Goal: Information Seeking & Learning: Check status

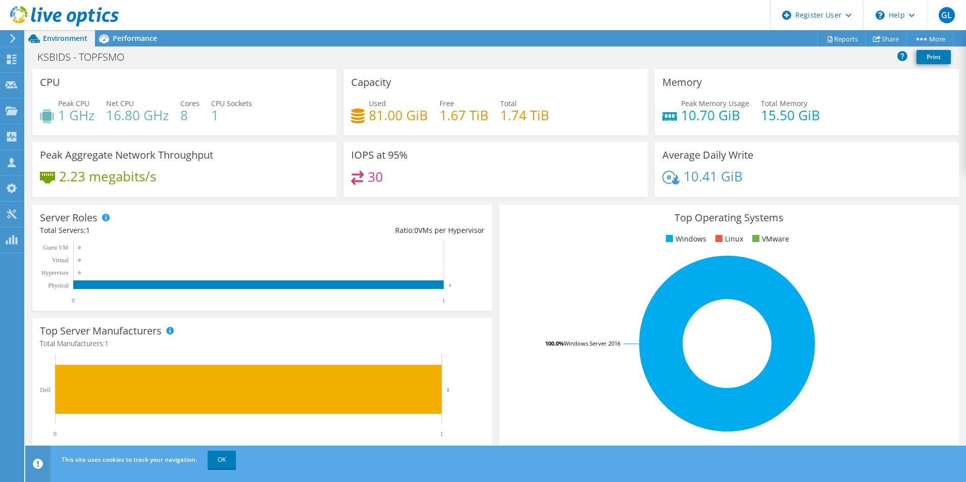
click at [52, 11] on icon at bounding box center [64, 16] width 109 height 21
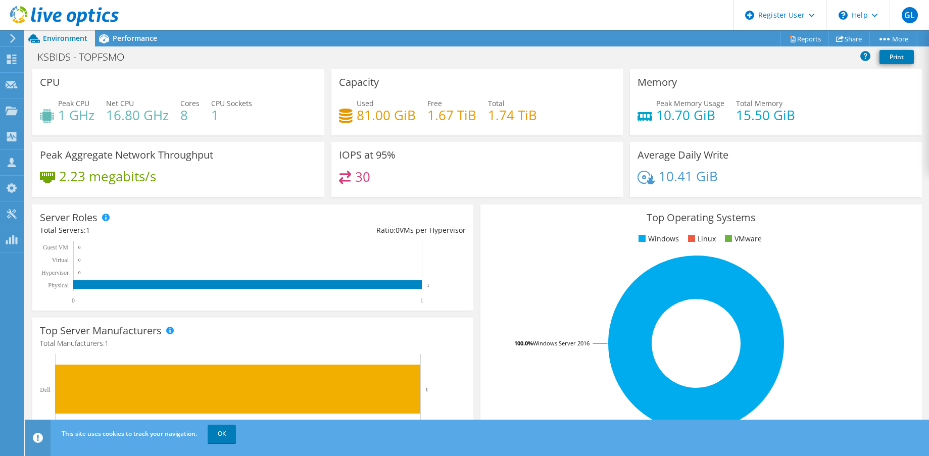
click at [101, 16] on icon at bounding box center [64, 16] width 109 height 21
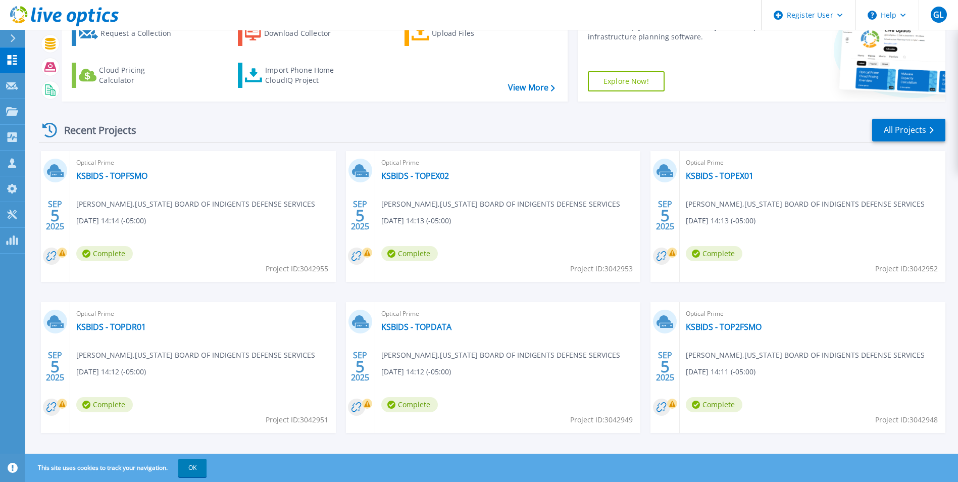
scroll to position [78, 0]
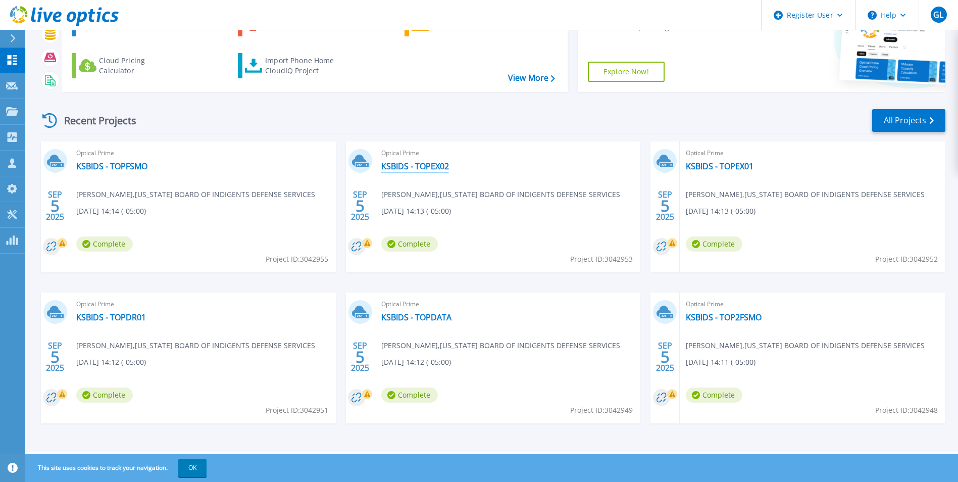
click at [426, 167] on link "KSBIDS - TOPEX02" at bounding box center [415, 166] width 68 height 10
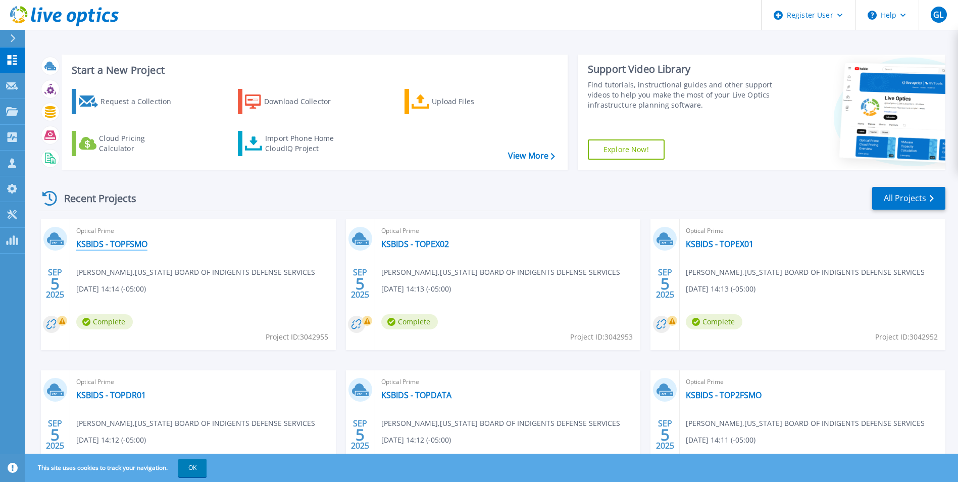
click at [113, 245] on link "KSBIDS - TOPFSMO" at bounding box center [111, 244] width 71 height 10
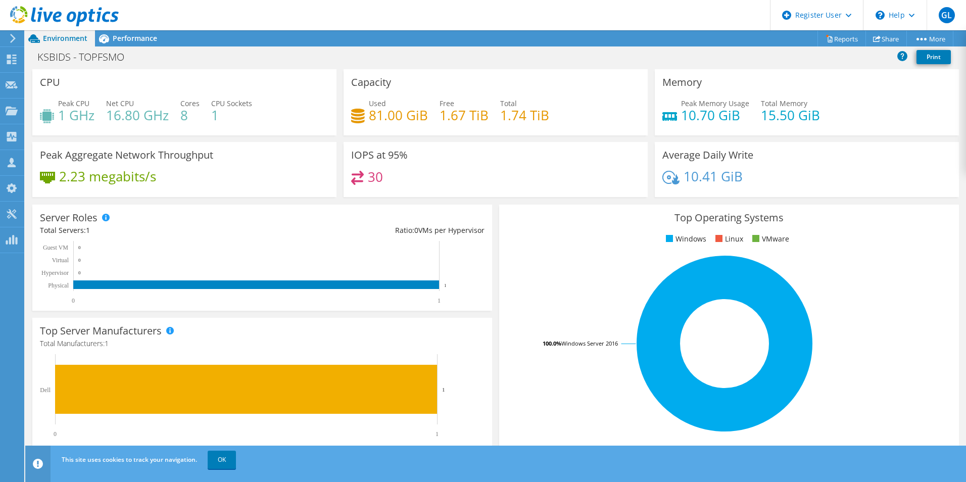
click at [216, 469] on div "This site uses cookies to track your navigation. OK" at bounding box center [514, 460] width 910 height 28
click at [228, 465] on link "OK" at bounding box center [222, 460] width 28 height 18
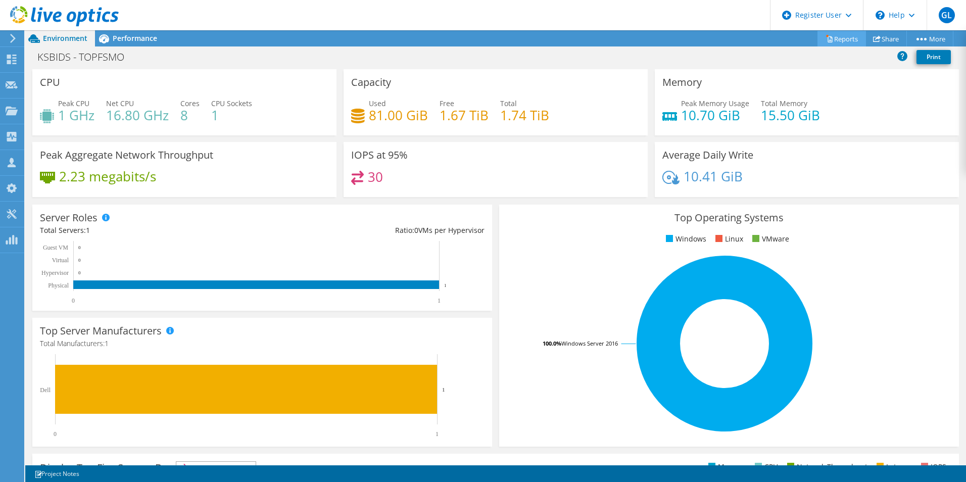
click at [832, 38] on link "Reports" at bounding box center [841, 39] width 48 height 16
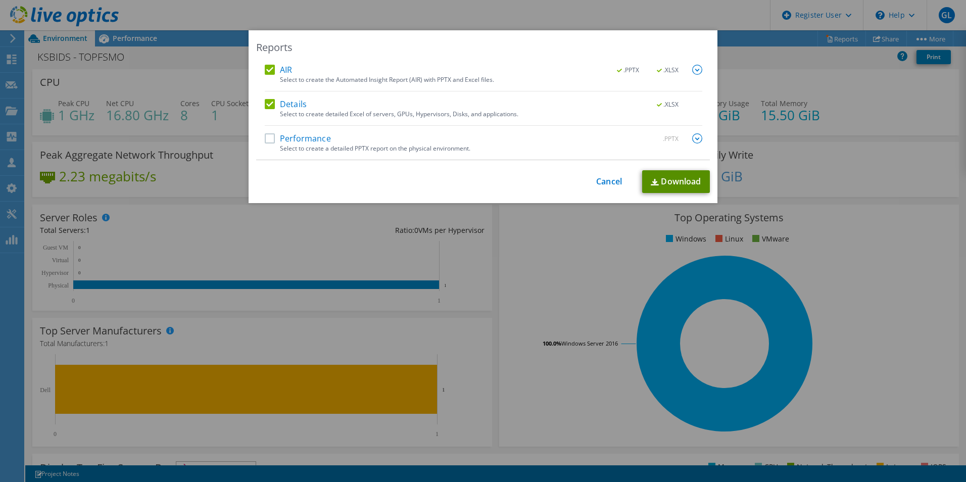
click at [668, 181] on link "Download" at bounding box center [676, 181] width 68 height 23
click at [565, 4] on div "Reports AIR .PPTX .XLSX Select to create the Automated Insight Report (AIR) wit…" at bounding box center [483, 241] width 966 height 482
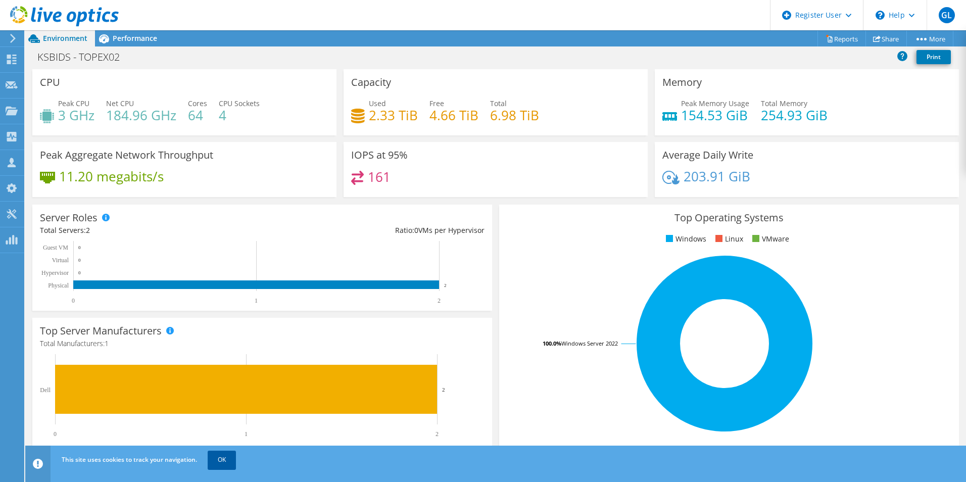
click at [225, 462] on link "OK" at bounding box center [222, 460] width 28 height 18
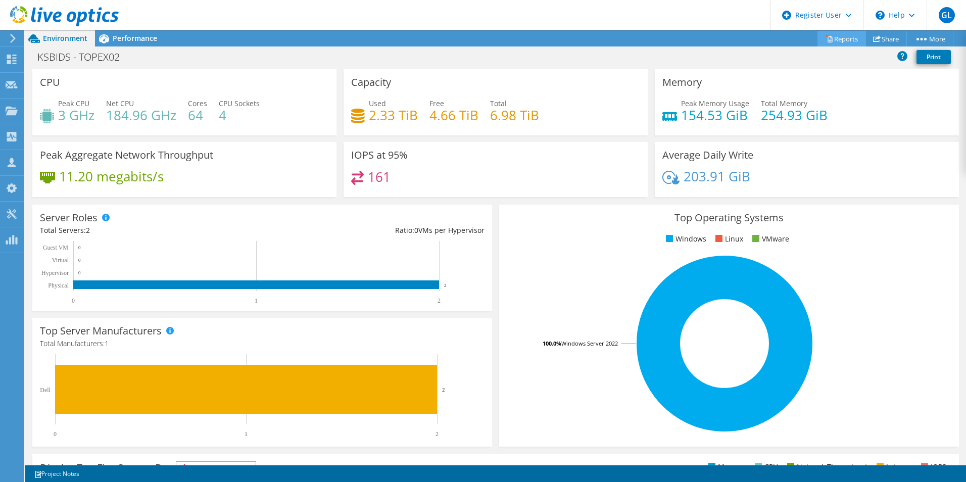
click at [839, 39] on link "Reports" at bounding box center [841, 39] width 48 height 16
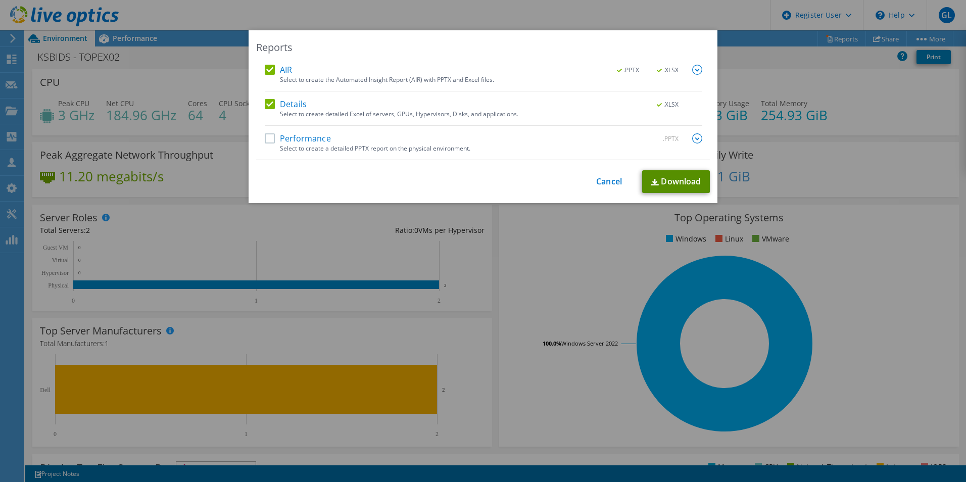
click at [679, 176] on link "Download" at bounding box center [676, 181] width 68 height 23
click at [638, 21] on div "Reports AIR .PPTX .XLSX Select to create the Automated Insight Report (AIR) wit…" at bounding box center [483, 241] width 966 height 482
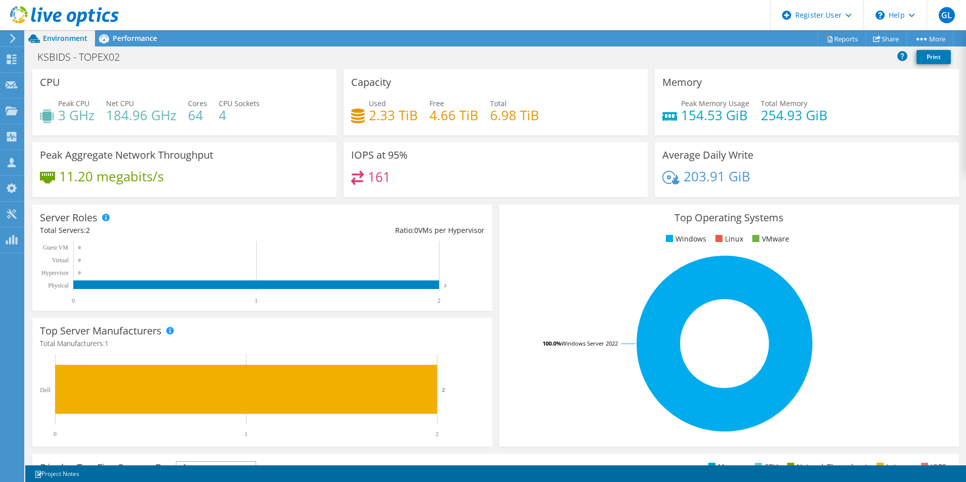
scroll to position [152, 0]
click at [138, 42] on span "Performance" at bounding box center [135, 38] width 44 height 10
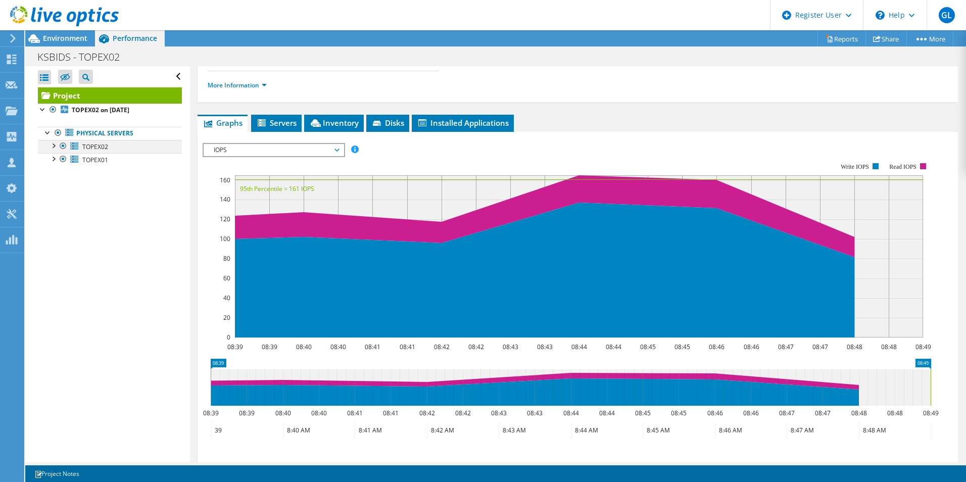
click at [55, 147] on div at bounding box center [53, 145] width 10 height 10
click at [54, 184] on div at bounding box center [53, 185] width 10 height 10
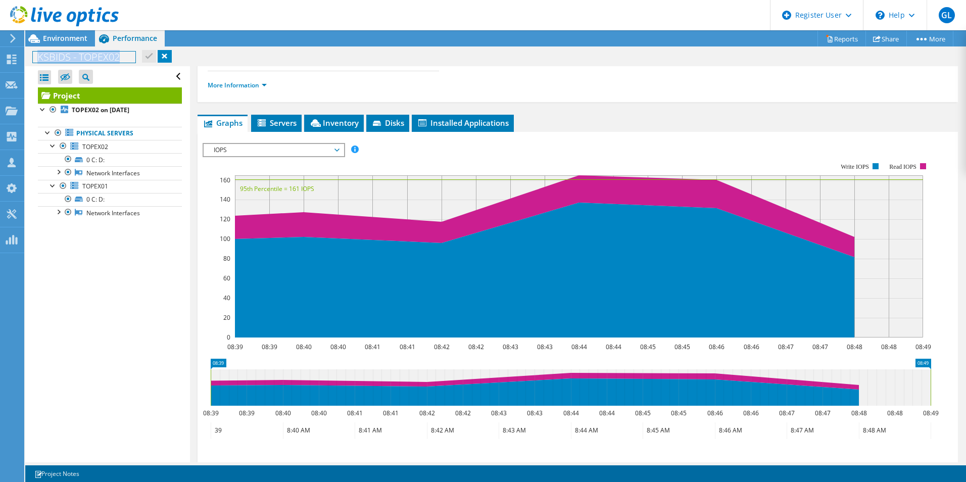
drag, startPoint x: 127, startPoint y: 60, endPoint x: 35, endPoint y: 60, distance: 91.9
click at [35, 60] on h1 "KSBIDS - TOPEX02" at bounding box center [84, 57] width 103 height 11
copy h1 "KSBIDS - TOPEX02"
click at [46, 131] on div at bounding box center [48, 132] width 10 height 10
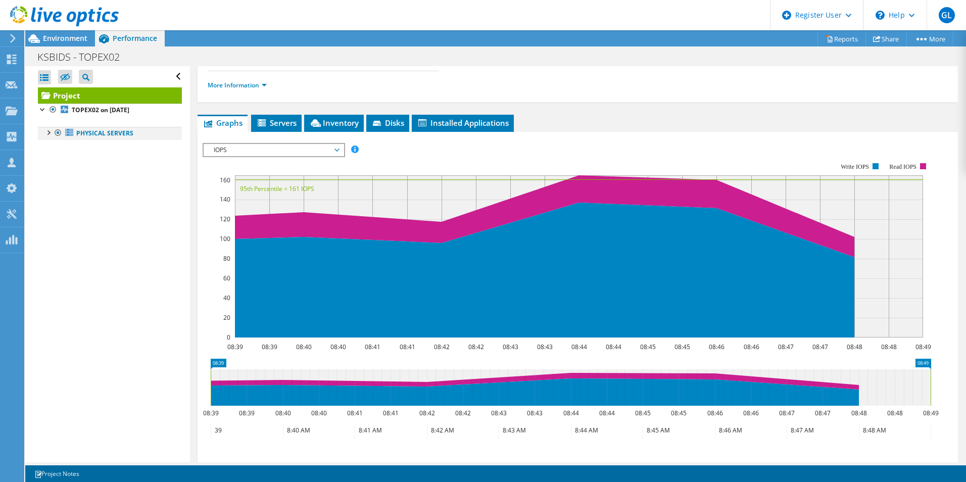
click at [48, 129] on div at bounding box center [48, 132] width 10 height 10
click at [53, 146] on div at bounding box center [53, 145] width 10 height 10
click at [52, 158] on div at bounding box center [53, 158] width 10 height 10
click at [283, 120] on span "Servers" at bounding box center [276, 123] width 40 height 10
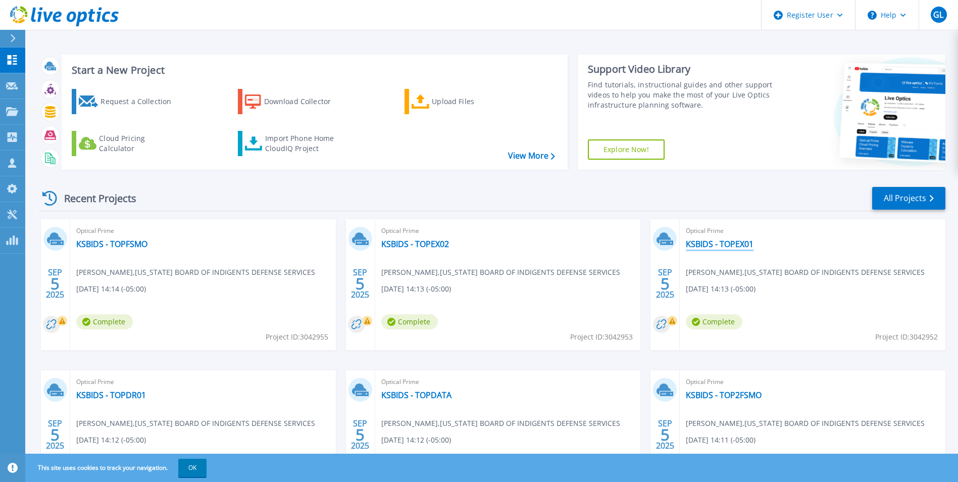
click at [733, 242] on link "KSBIDS - TOPEX01" at bounding box center [720, 244] width 68 height 10
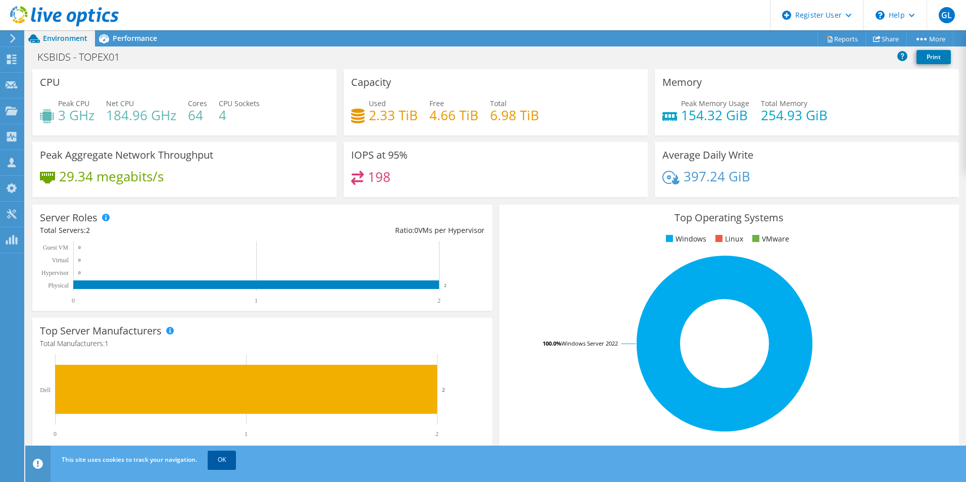
click at [222, 465] on link "OK" at bounding box center [222, 460] width 28 height 18
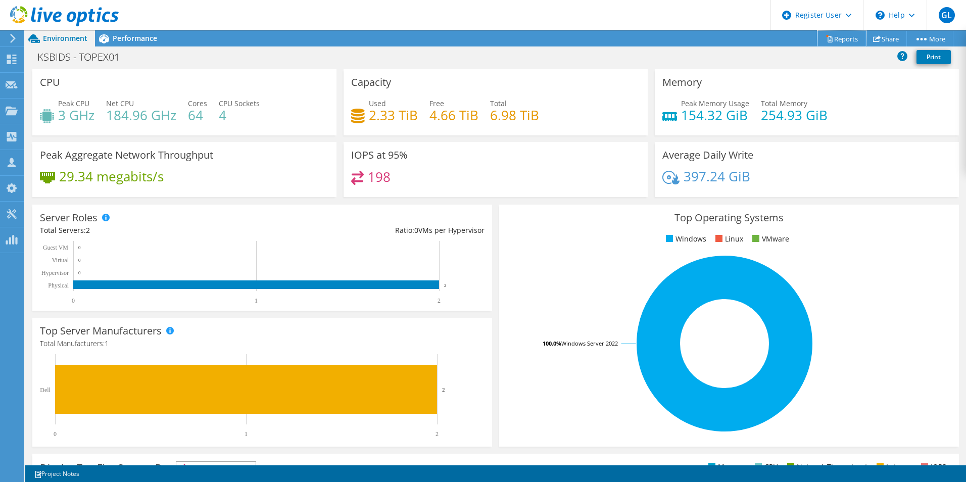
click at [834, 39] on link "Reports" at bounding box center [841, 39] width 48 height 16
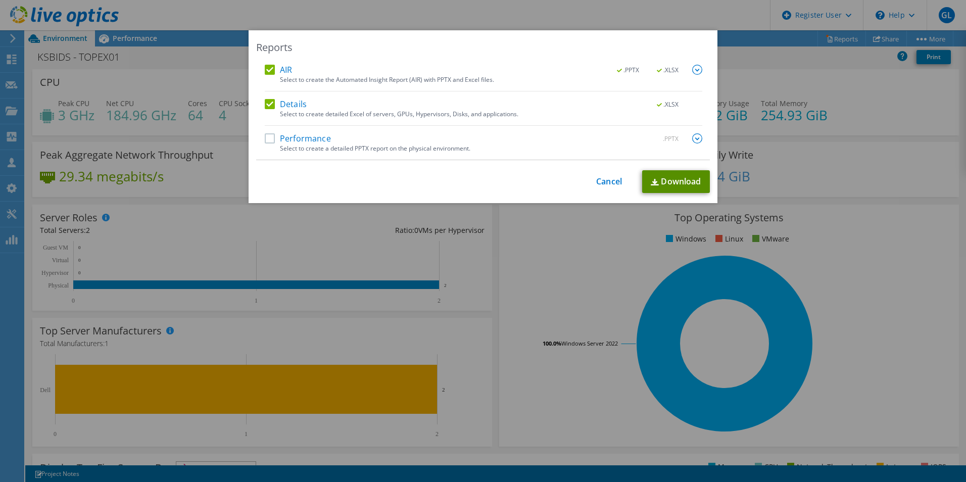
click at [652, 181] on img at bounding box center [655, 182] width 8 height 7
click at [607, 179] on link "Cancel" at bounding box center [609, 182] width 26 height 10
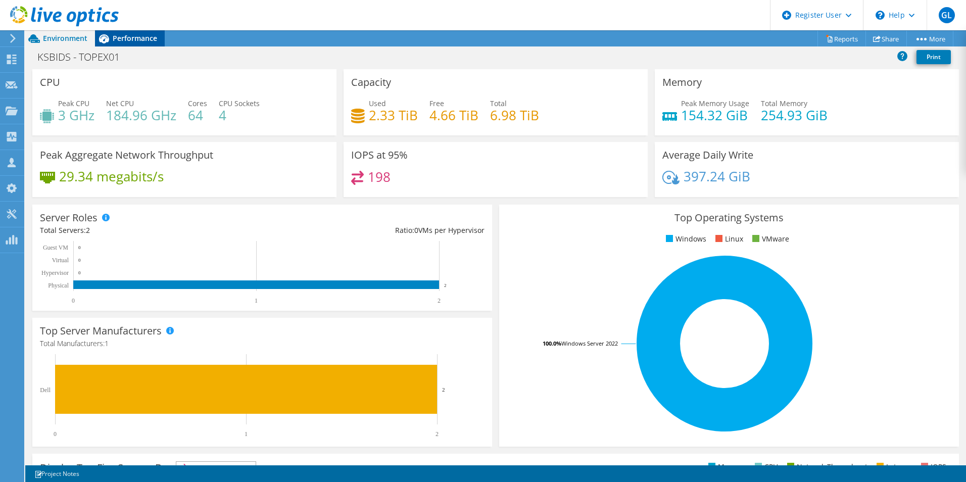
click at [132, 38] on span "Performance" at bounding box center [135, 38] width 44 height 10
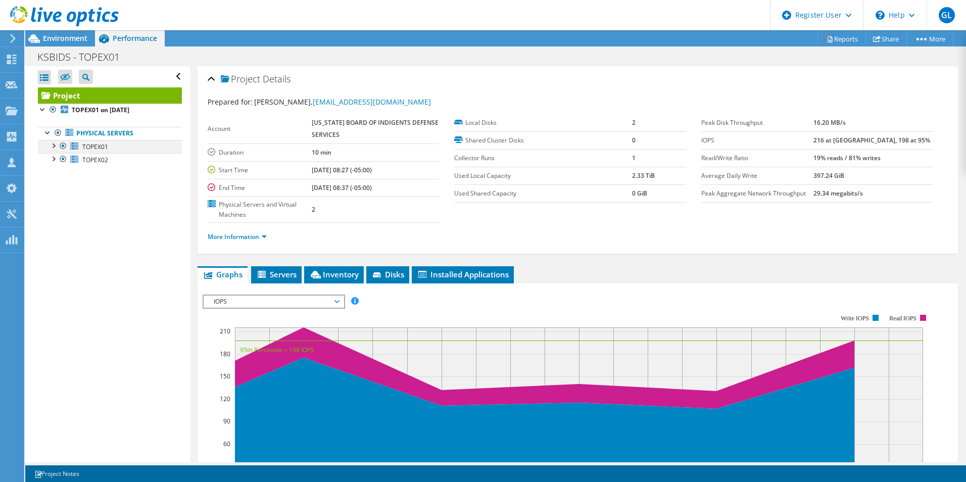
click at [52, 145] on div at bounding box center [53, 145] width 10 height 10
click at [52, 186] on div at bounding box center [53, 185] width 10 height 10
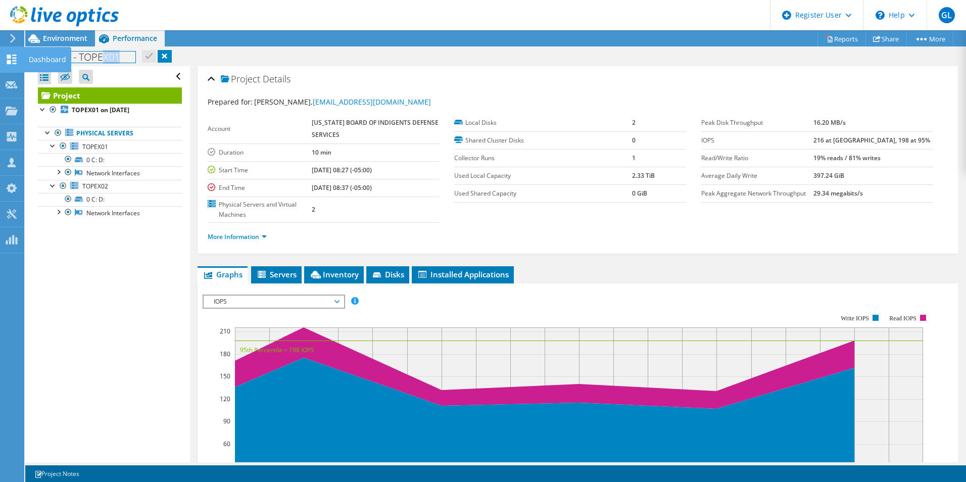
drag, startPoint x: 129, startPoint y: 58, endPoint x: 15, endPoint y: 52, distance: 114.8
click at [15, 52] on div "GL Dell User Gregory Lacroix Gregory.Lacroix@Dell.com Dell My Profile Log Out \…" at bounding box center [483, 241] width 966 height 482
drag, startPoint x: 38, startPoint y: 55, endPoint x: 120, endPoint y: 54, distance: 81.3
click at [120, 54] on h1 "KSBIDS - TOPEX01" at bounding box center [84, 57] width 103 height 11
copy h1 "KSBIDS - TOPEX01"
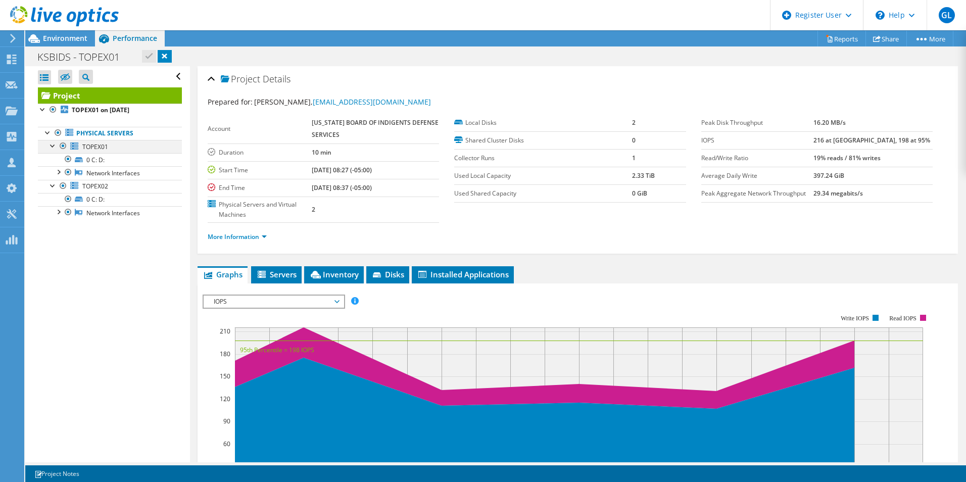
click at [51, 144] on div at bounding box center [53, 145] width 10 height 10
click at [50, 160] on div at bounding box center [53, 158] width 10 height 10
click at [275, 274] on span "Servers" at bounding box center [276, 274] width 40 height 10
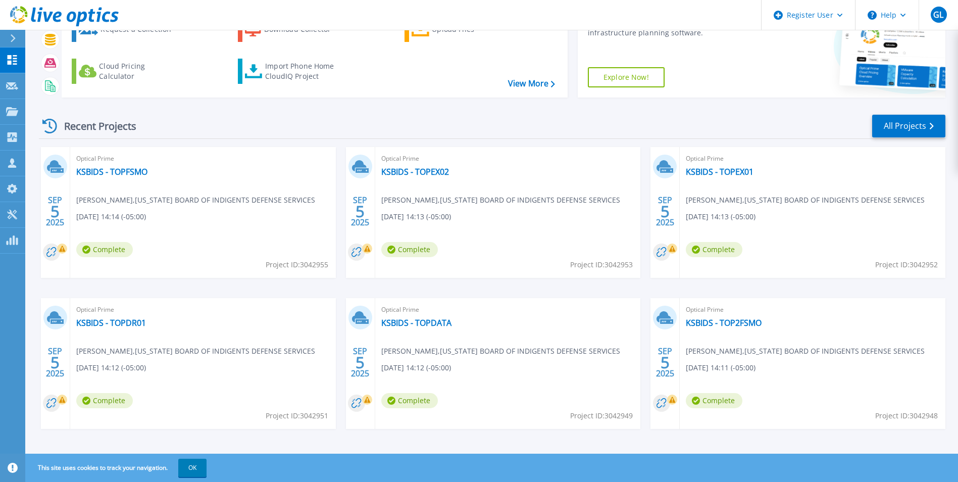
scroll to position [78, 0]
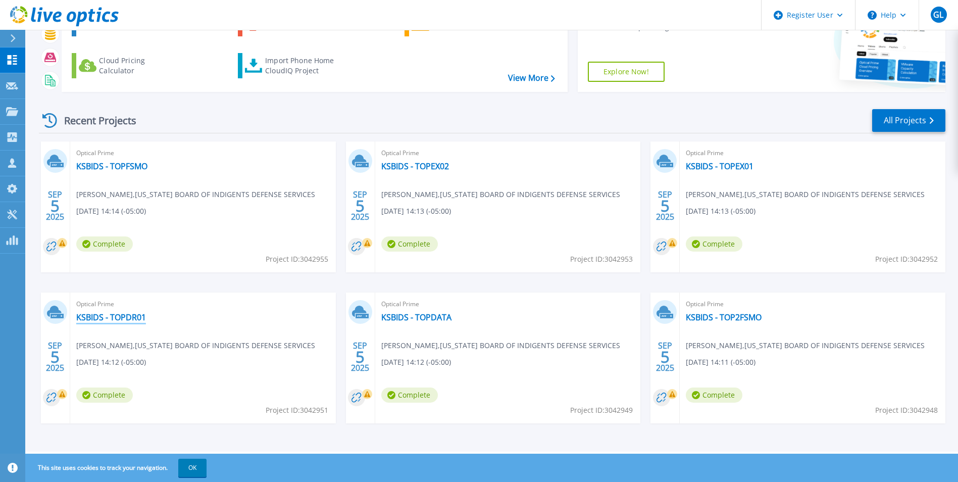
click at [127, 315] on link "KSBIDS - TOPDR01" at bounding box center [111, 317] width 70 height 10
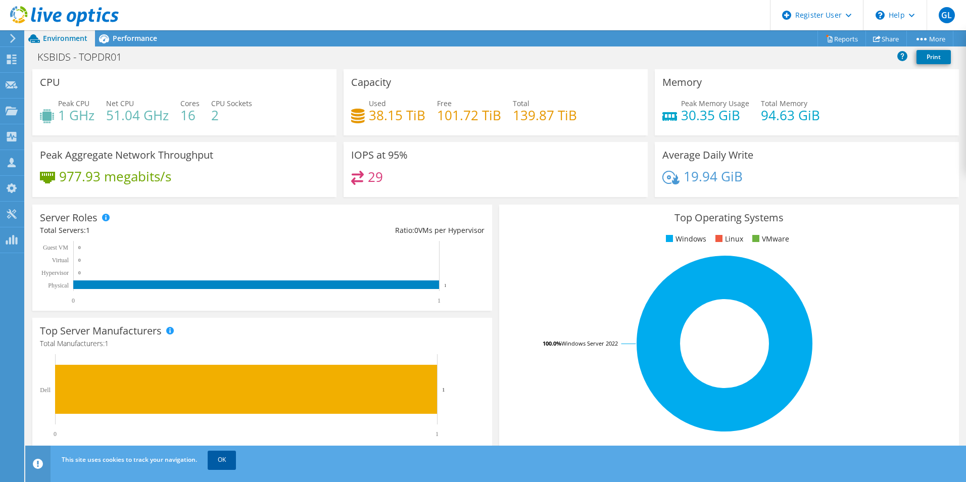
click at [220, 466] on link "OK" at bounding box center [222, 460] width 28 height 18
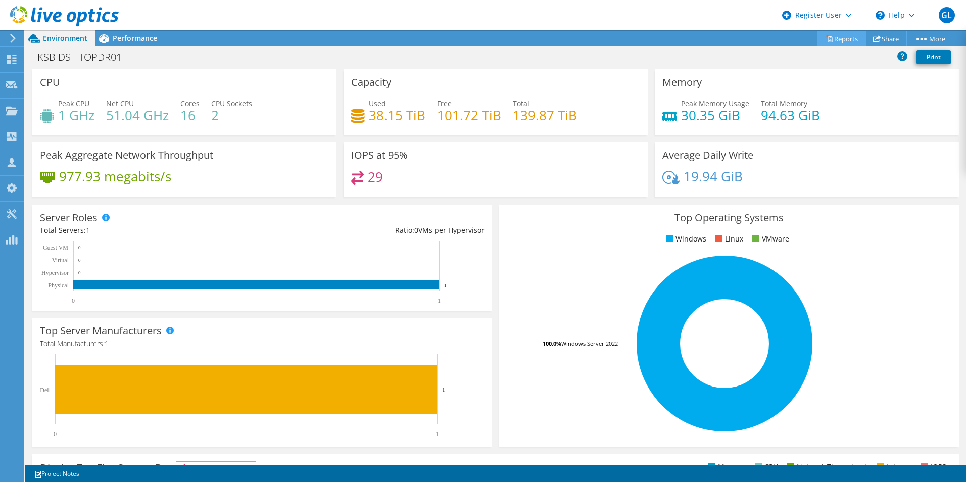
click at [834, 36] on link "Reports" at bounding box center [841, 39] width 48 height 16
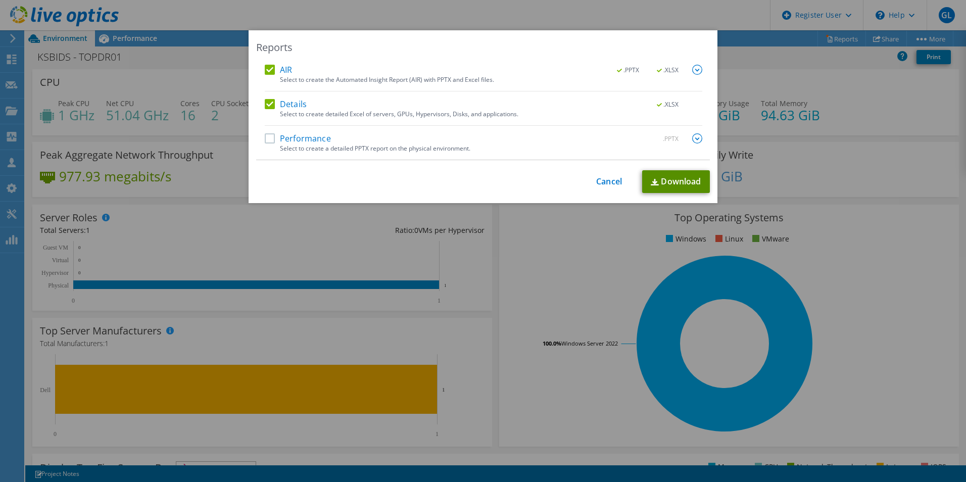
click at [664, 185] on link "Download" at bounding box center [676, 181] width 68 height 23
click at [607, 184] on link "Cancel" at bounding box center [609, 182] width 26 height 10
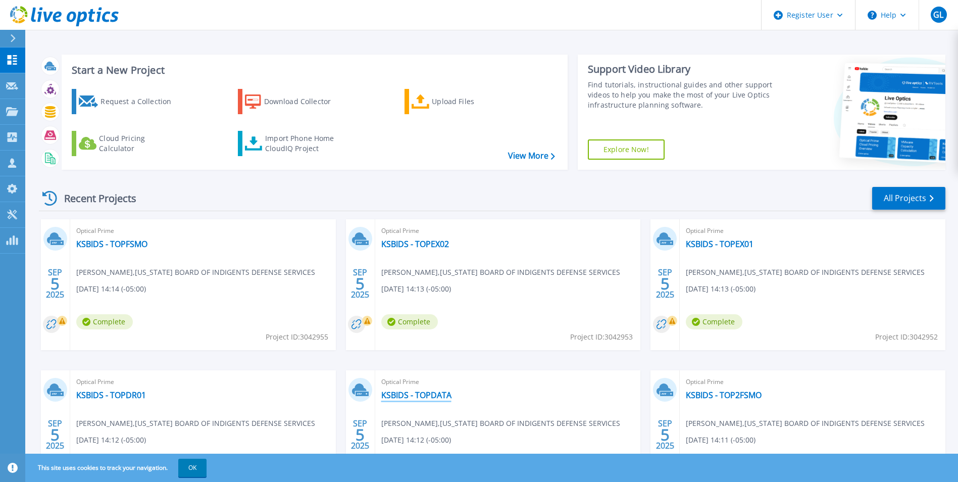
click at [439, 397] on link "KSBIDS - TOPDATA" at bounding box center [416, 395] width 70 height 10
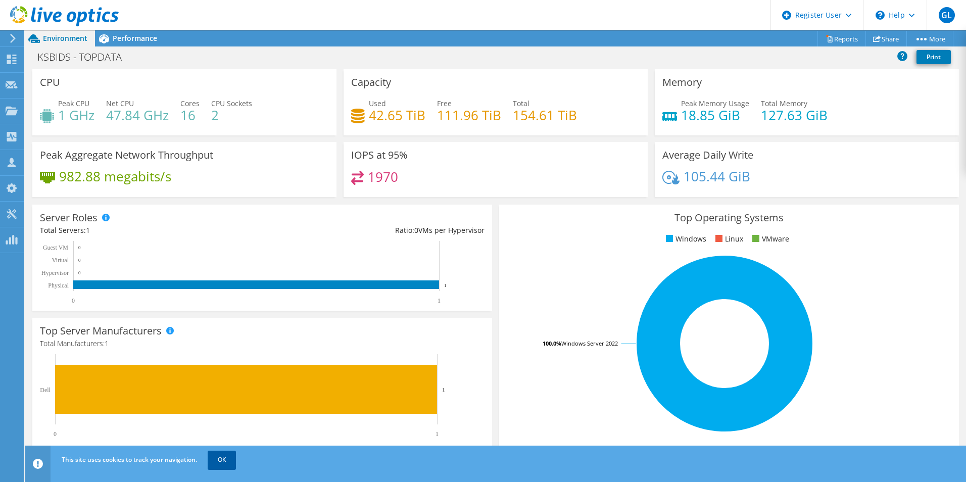
click at [208, 461] on link "OK" at bounding box center [222, 460] width 28 height 18
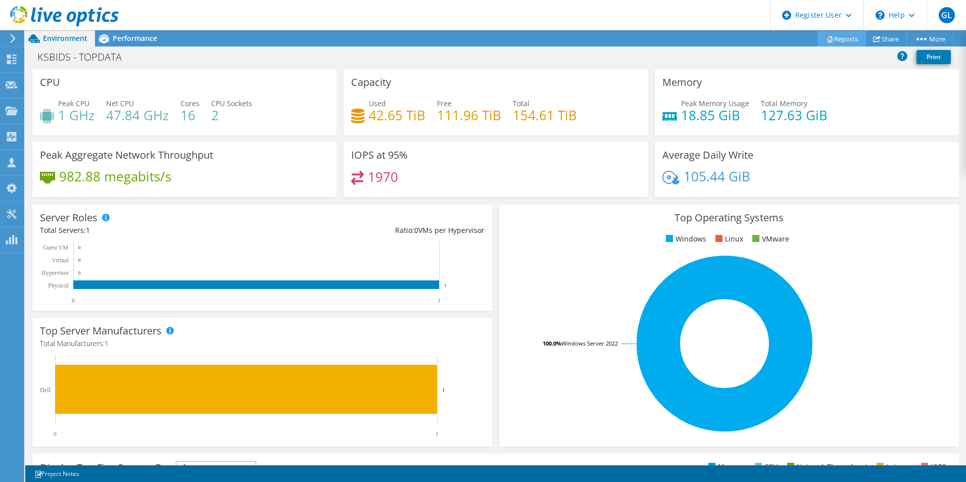
click at [837, 38] on link "Reports" at bounding box center [841, 39] width 48 height 16
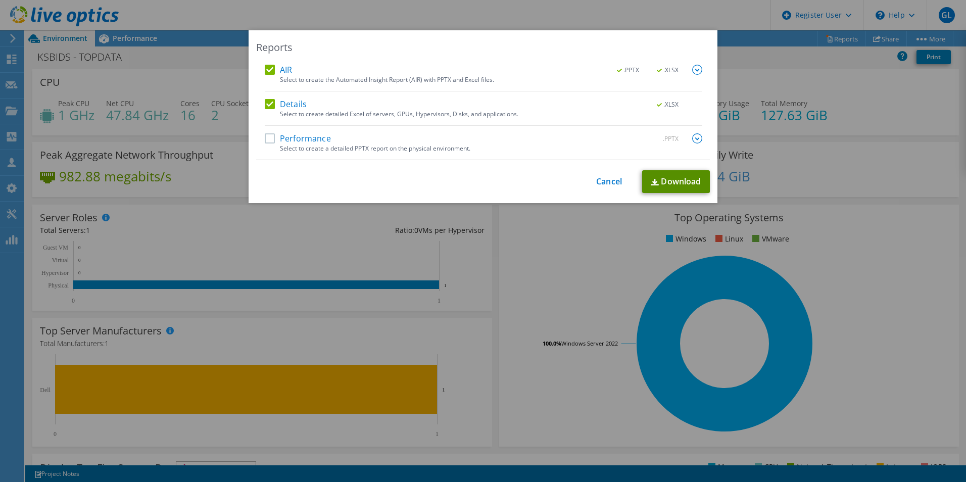
click at [693, 181] on link "Download" at bounding box center [676, 181] width 68 height 23
click at [605, 187] on div "This process may take a while, please wait... Cancel Download" at bounding box center [483, 181] width 454 height 23
click at [602, 178] on link "Cancel" at bounding box center [609, 182] width 26 height 10
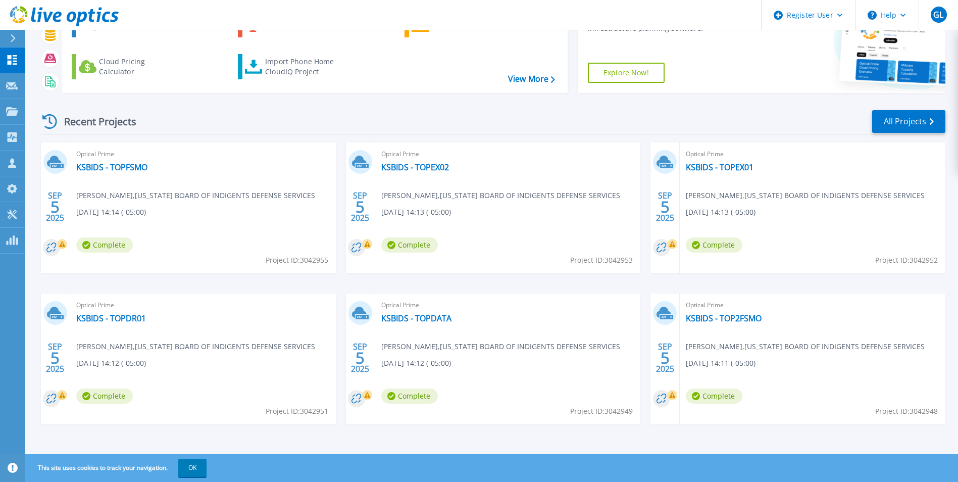
scroll to position [78, 0]
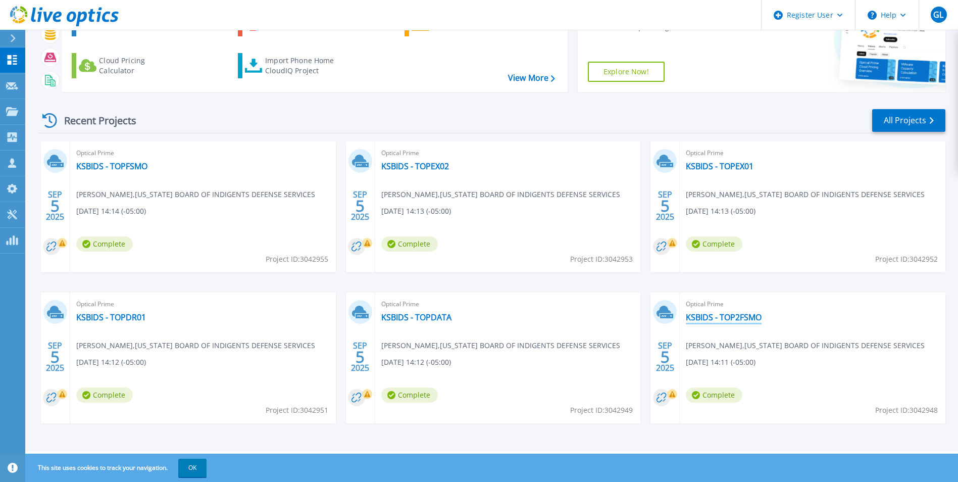
click at [739, 321] on link "KSBIDS - TOP2FSMO" at bounding box center [724, 317] width 76 height 10
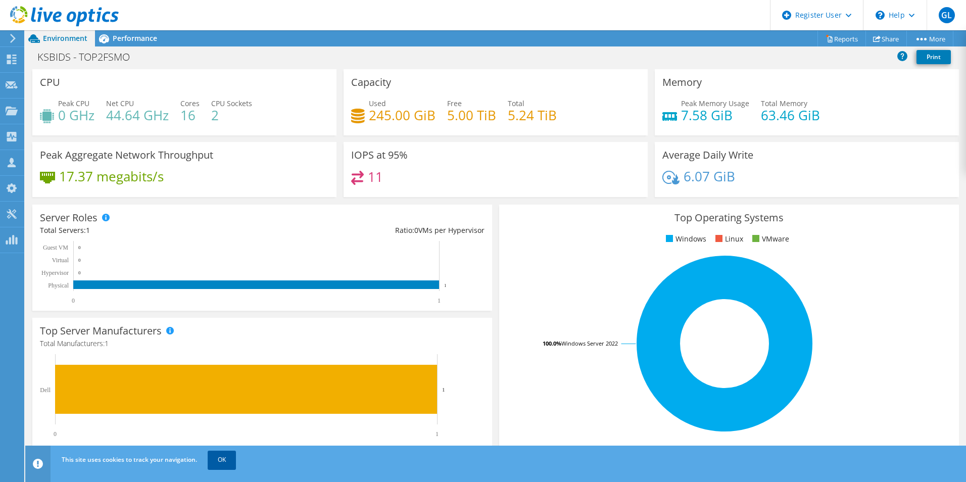
click at [220, 467] on link "OK" at bounding box center [222, 460] width 28 height 18
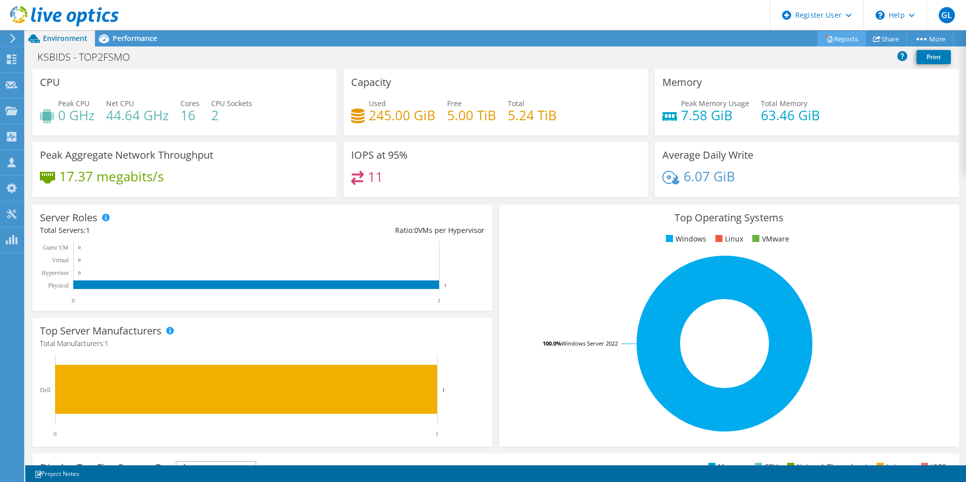
click at [839, 41] on link "Reports" at bounding box center [841, 39] width 48 height 16
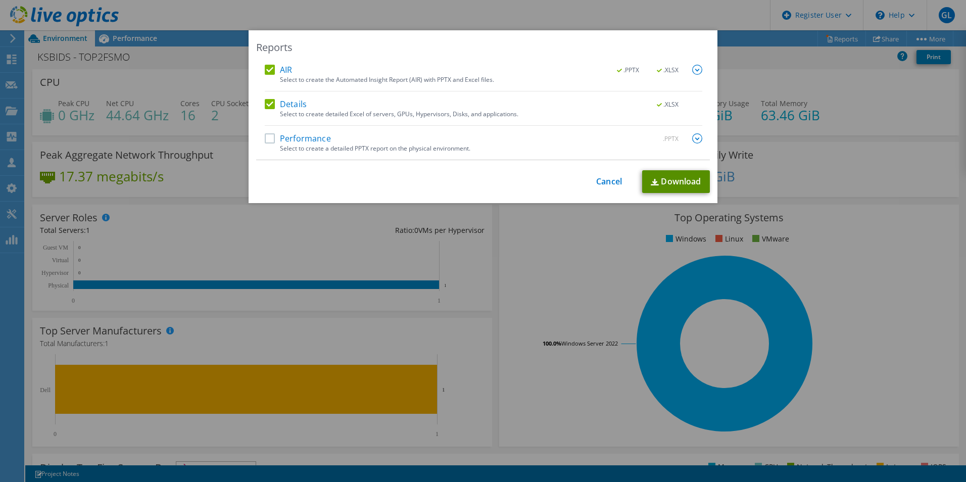
click at [690, 173] on link "Download" at bounding box center [676, 181] width 68 height 23
click at [928, 289] on div "Reports AIR .PPTX .XLSX Select to create the Automated Insight Report (AIR) wit…" at bounding box center [483, 240] width 966 height 421
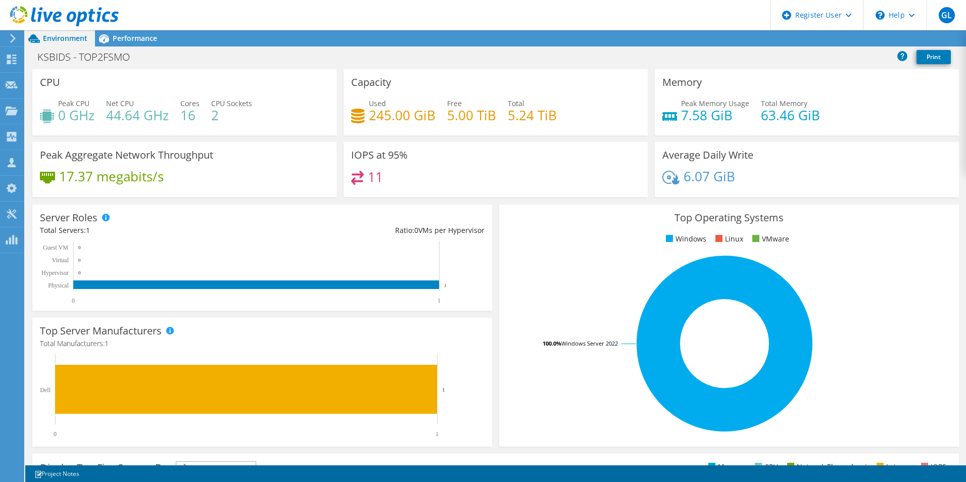
click at [44, 14] on use at bounding box center [64, 16] width 109 height 20
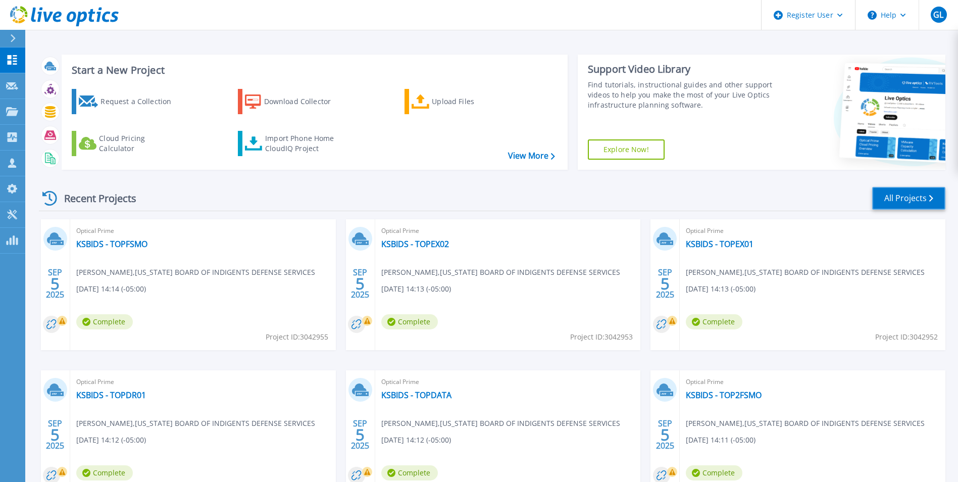
click at [920, 204] on link "All Projects" at bounding box center [908, 198] width 73 height 23
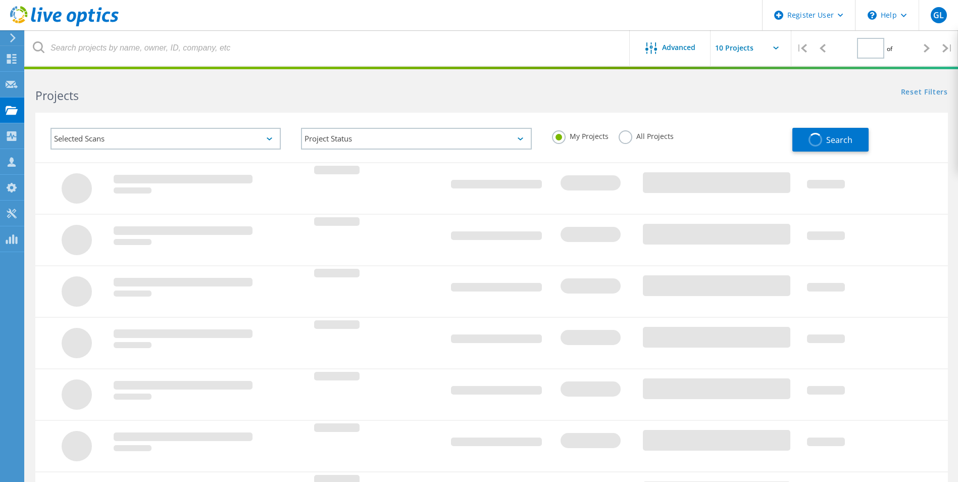
type input "1"
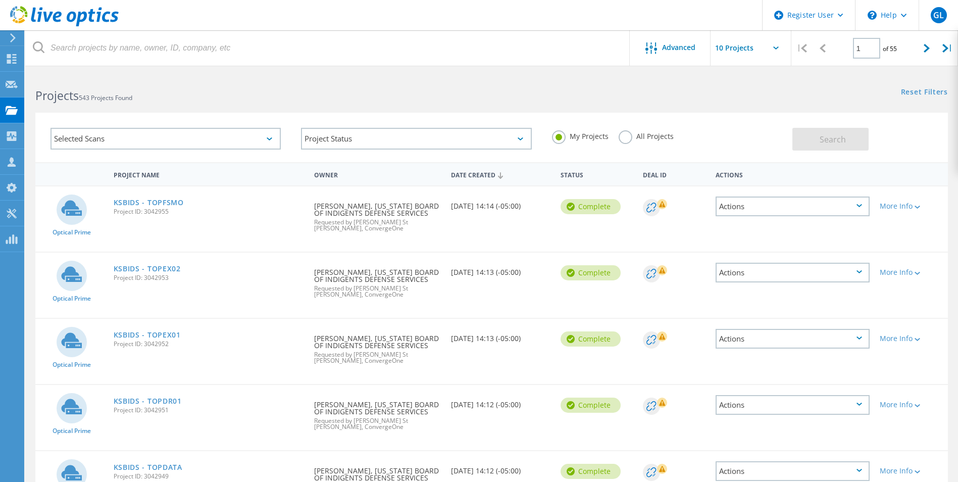
click at [862, 206] on icon at bounding box center [860, 205] width 6 height 3
click at [917, 159] on div "Selected Scans Project Status In Progress Complete Published Anonymous Archived…" at bounding box center [491, 138] width 913 height 50
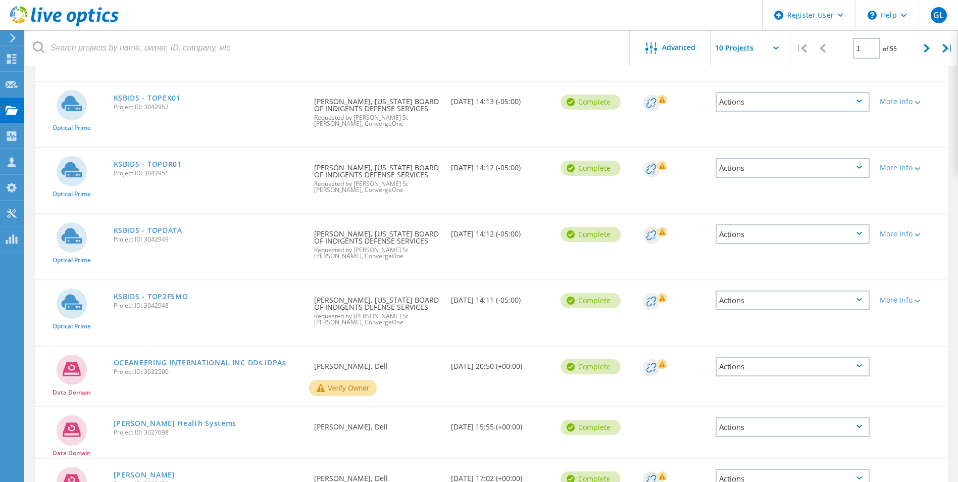
scroll to position [186, 0]
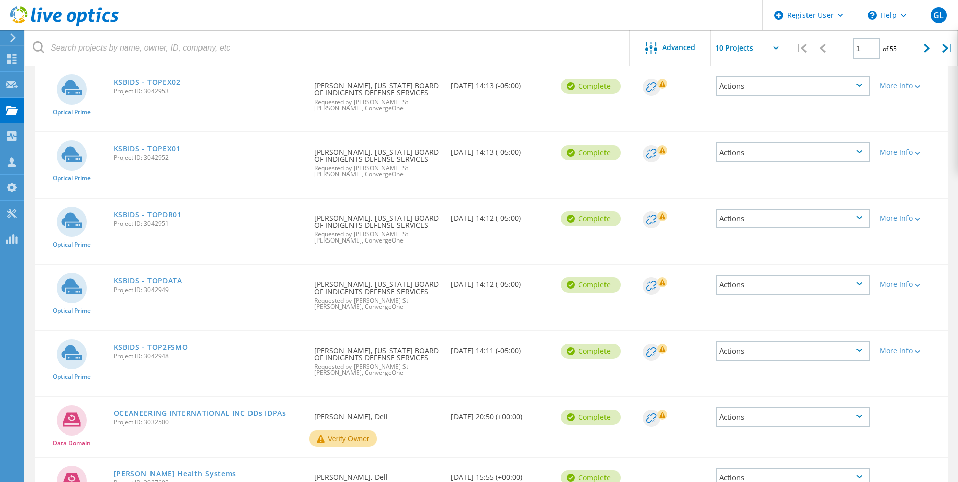
click at [862, 77] on div "Actions" at bounding box center [793, 86] width 154 height 20
click at [863, 142] on div "Actions" at bounding box center [793, 152] width 154 height 20
click at [857, 84] on icon at bounding box center [860, 85] width 6 height 3
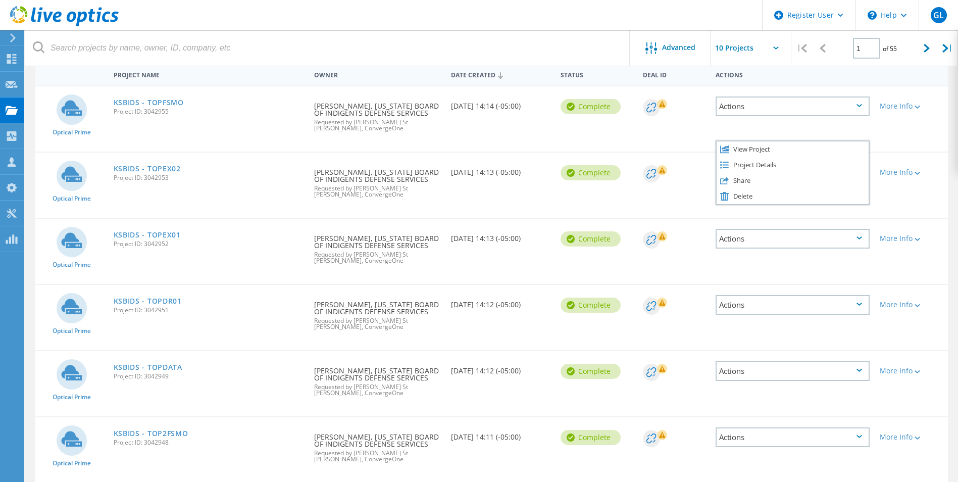
scroll to position [85, 0]
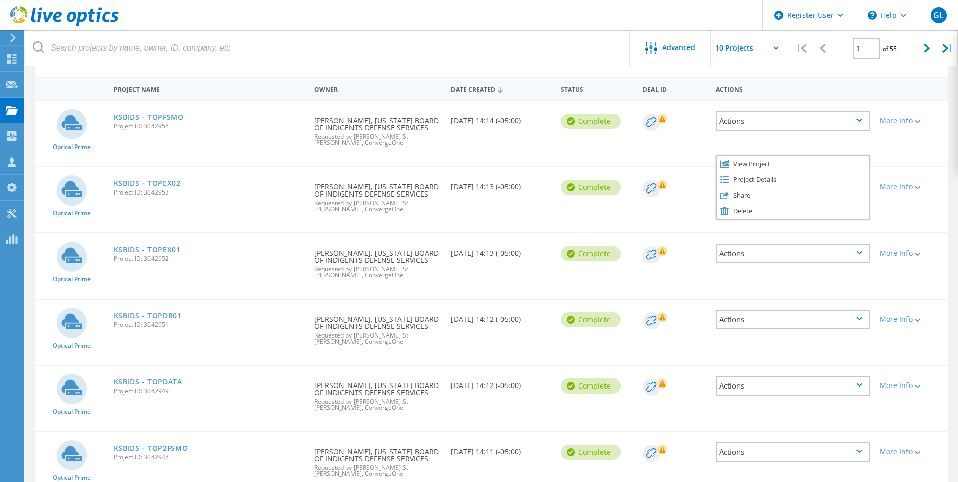
click at [867, 89] on div "Actions" at bounding box center [793, 88] width 164 height 19
click at [64, 111] on icon at bounding box center [64, 111] width 4 height 7
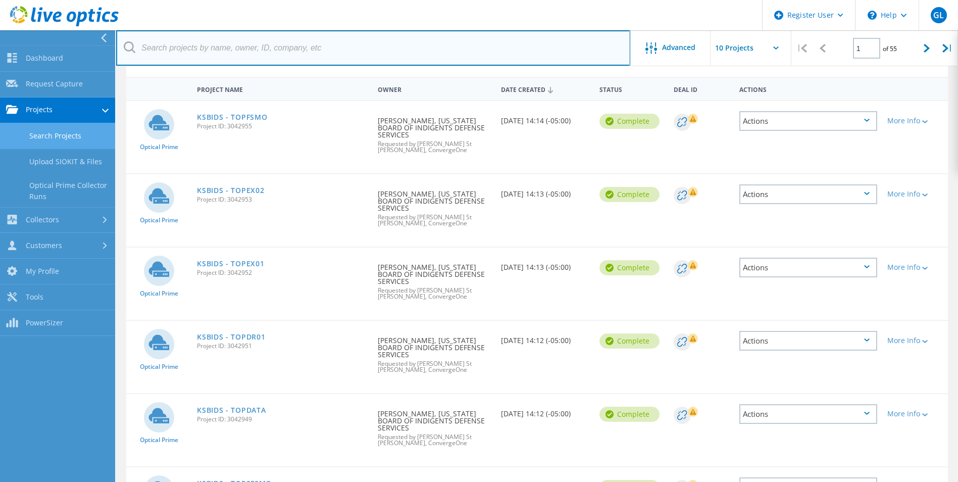
click at [409, 32] on input "text" at bounding box center [373, 47] width 514 height 35
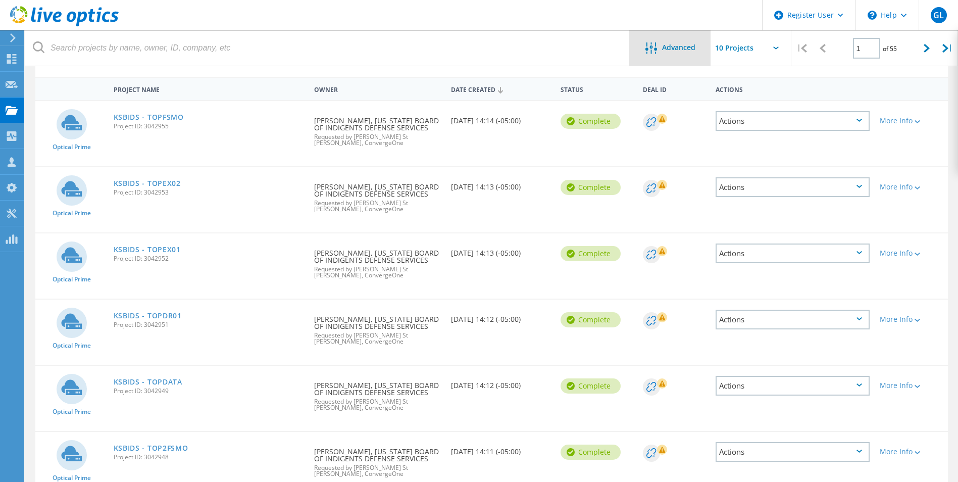
click at [699, 46] on div "Advanced" at bounding box center [670, 48] width 81 height 13
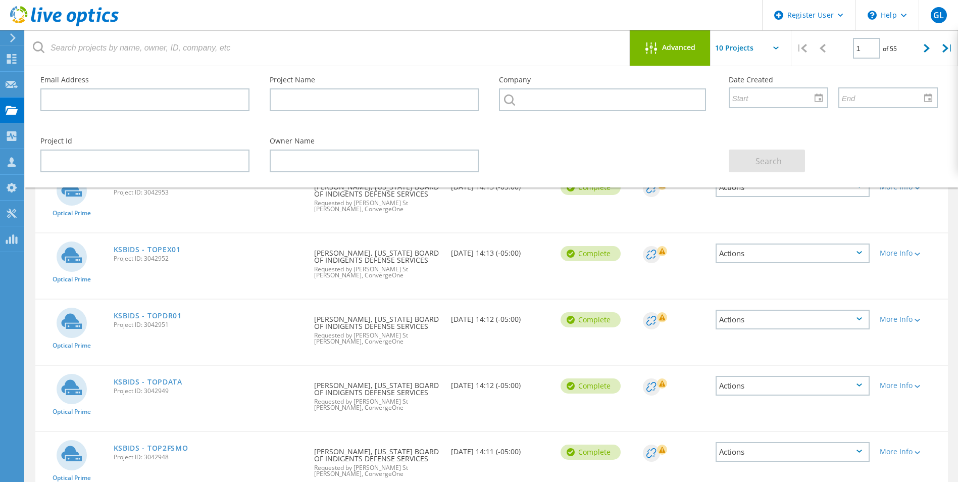
click at [554, 15] on header "Register User \n Help Explore Helpful Articles Contact Support GL Dell User Gre…" at bounding box center [479, 15] width 958 height 30
click at [650, 43] on icon at bounding box center [652, 48] width 12 height 12
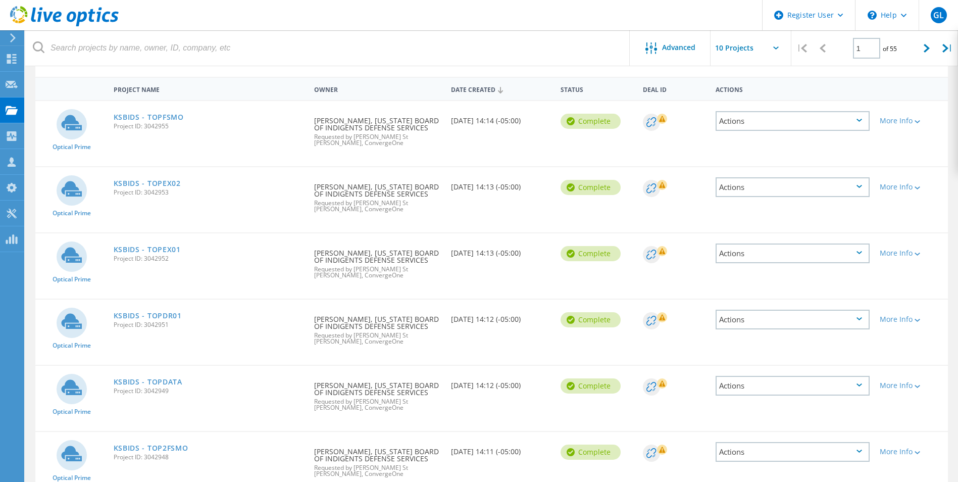
click at [780, 50] on input "text" at bounding box center [761, 47] width 101 height 35
click at [531, 22] on header "Register User \n Help Explore Helpful Articles Contact Support GL Dell User Gre…" at bounding box center [479, 15] width 958 height 30
click at [11, 211] on use at bounding box center [12, 214] width 10 height 10
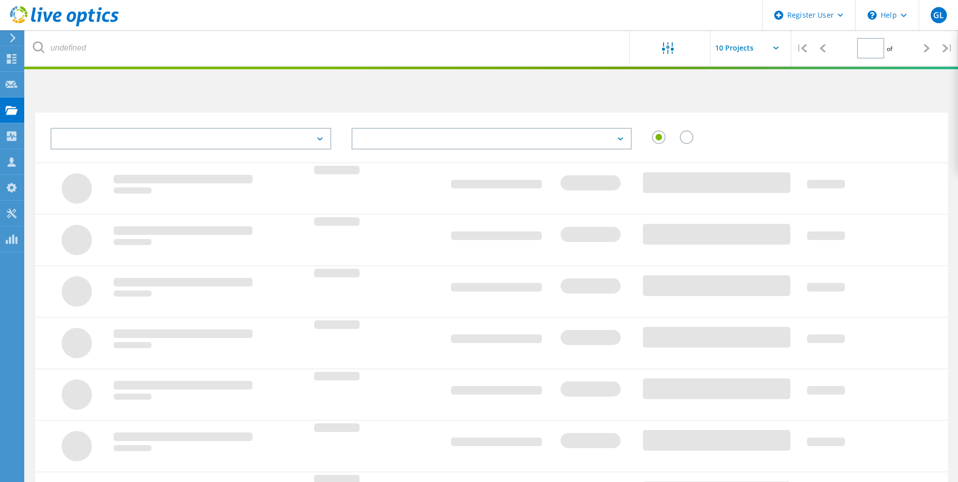
type input "1"
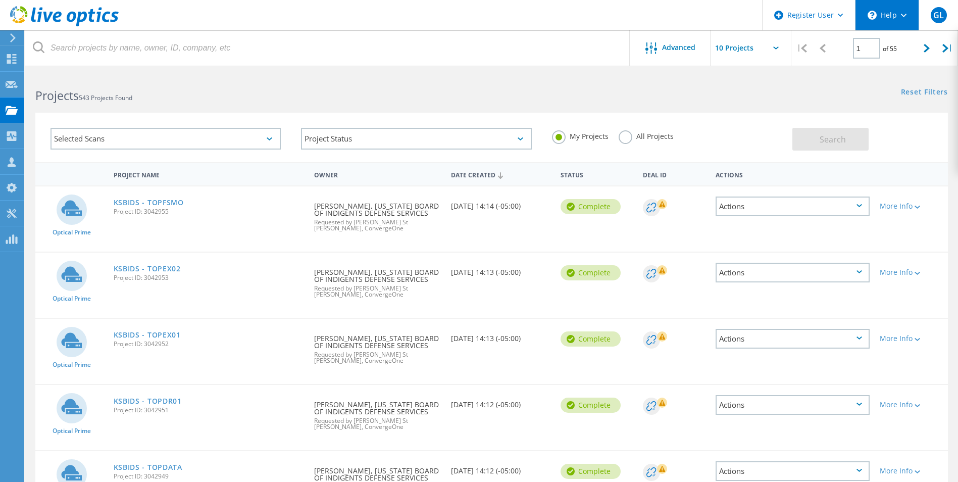
click at [914, 16] on div "\n Help" at bounding box center [887, 15] width 64 height 30
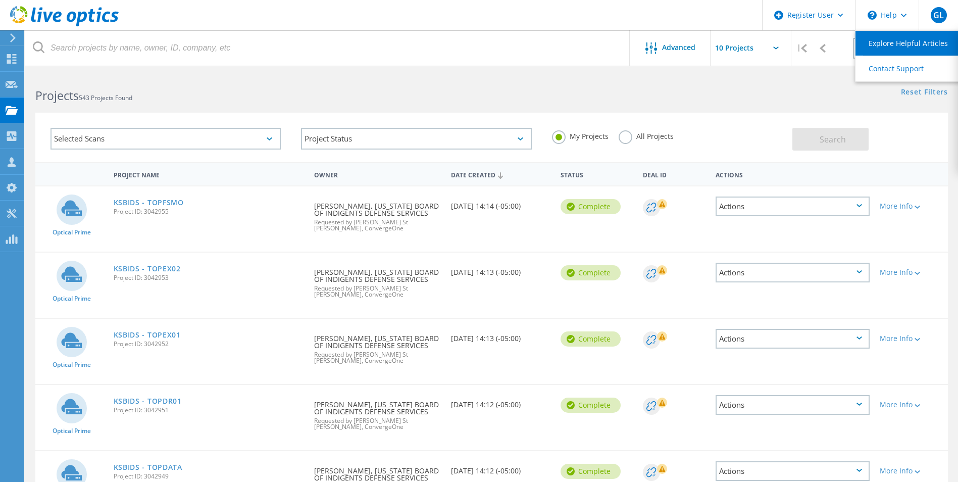
click at [911, 48] on link "Explore Helpful Articles" at bounding box center [912, 43] width 113 height 25
click at [888, 15] on div "\n Help" at bounding box center [887, 15] width 64 height 30
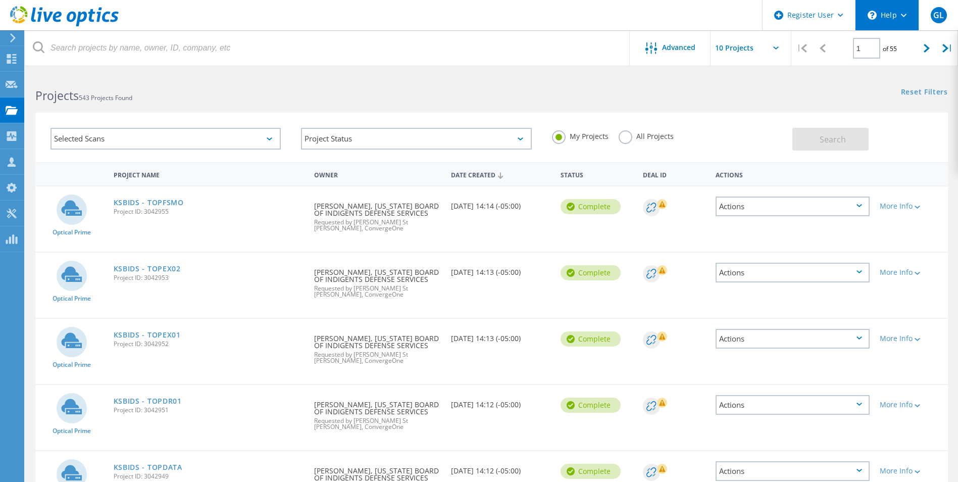
click at [902, 15] on use at bounding box center [904, 16] width 6 height 4
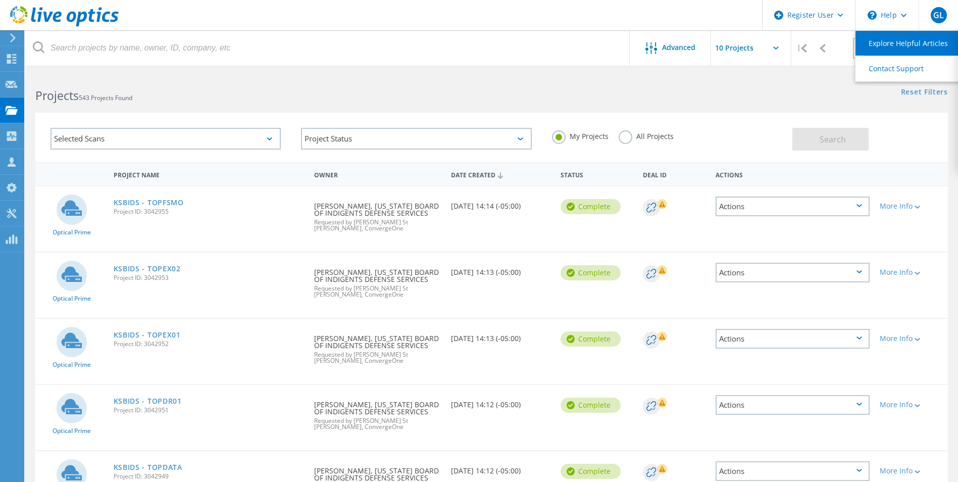
click at [904, 43] on link "Explore Helpful Articles" at bounding box center [912, 43] width 113 height 25
click at [807, 85] on div "Reset Filters Show Filters" at bounding box center [724, 82] width 466 height 19
click at [629, 136] on label "All Projects" at bounding box center [646, 135] width 55 height 10
click at [0, 0] on input "All Projects" at bounding box center [0, 0] width 0 height 0
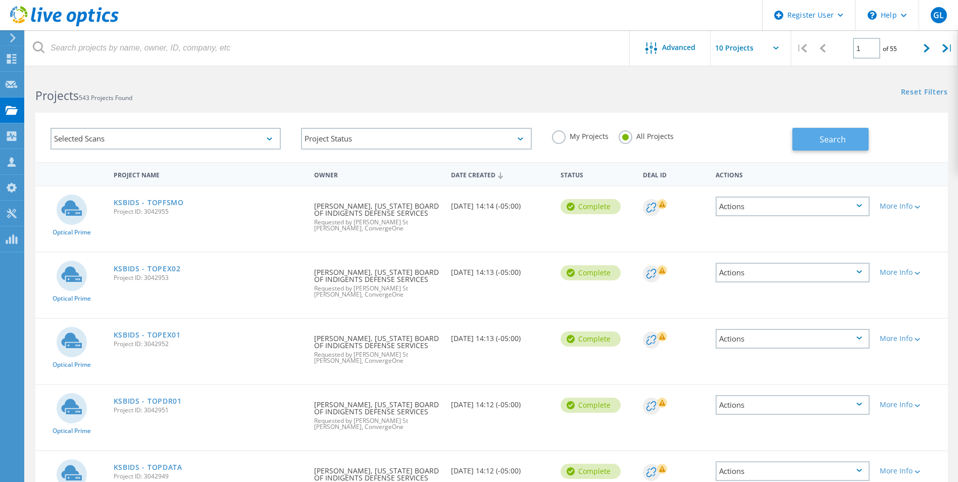
click at [814, 135] on button "Search" at bounding box center [831, 139] width 76 height 23
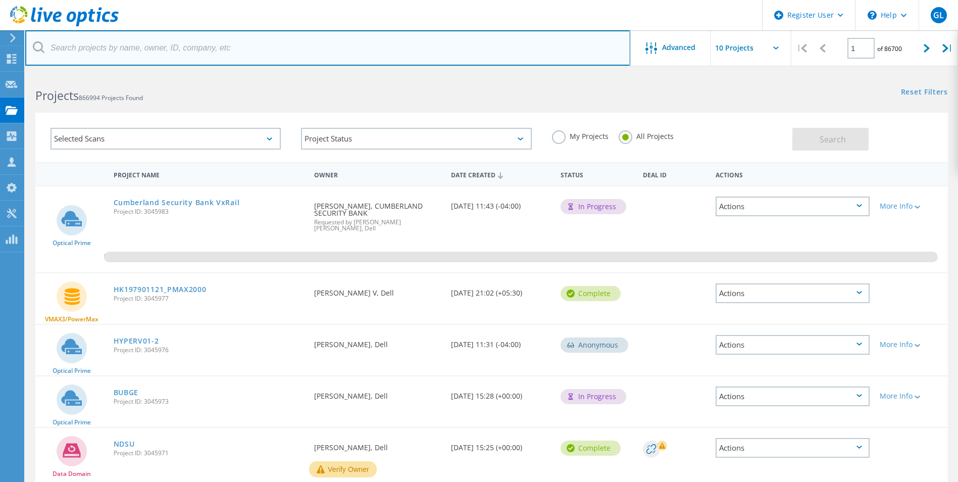
click at [400, 38] on input "text" at bounding box center [327, 47] width 605 height 35
paste input "[EMAIL_ADDRESS][DOMAIN_NAME]"
type input "[EMAIL_ADDRESS][DOMAIN_NAME]"
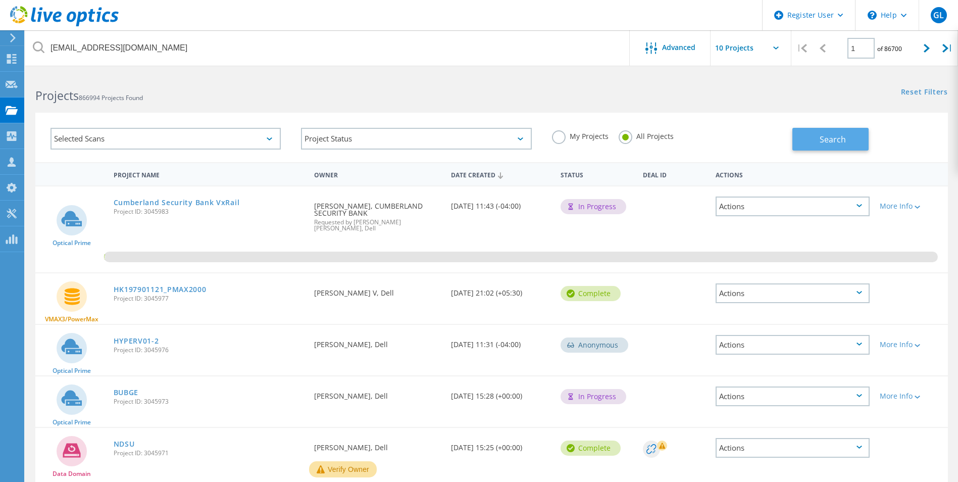
click at [815, 140] on button "Search" at bounding box center [831, 139] width 76 height 23
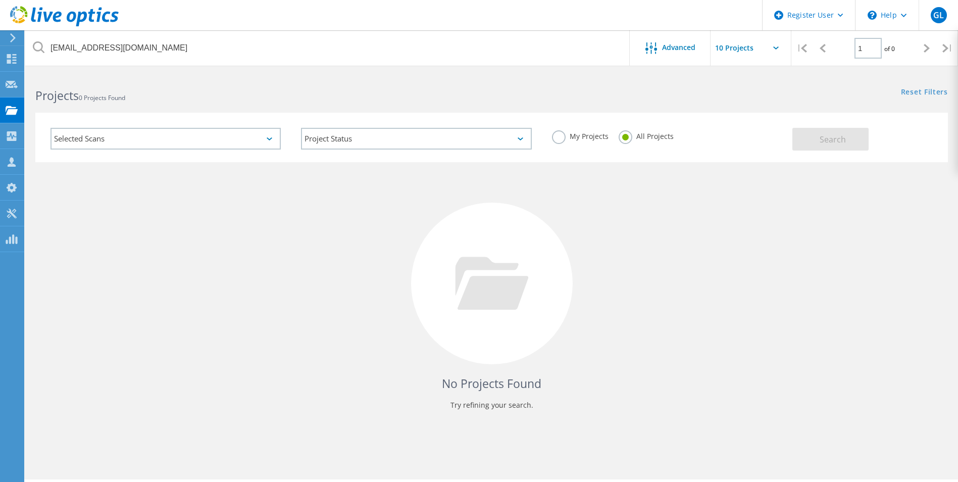
click at [265, 138] on div "Selected Scans" at bounding box center [166, 139] width 230 height 22
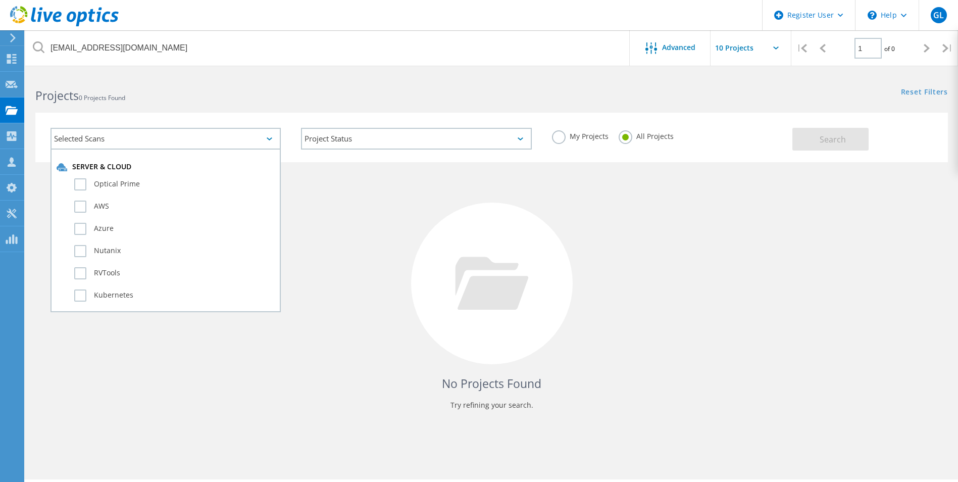
click at [265, 138] on div "Selected Scans" at bounding box center [166, 139] width 230 height 22
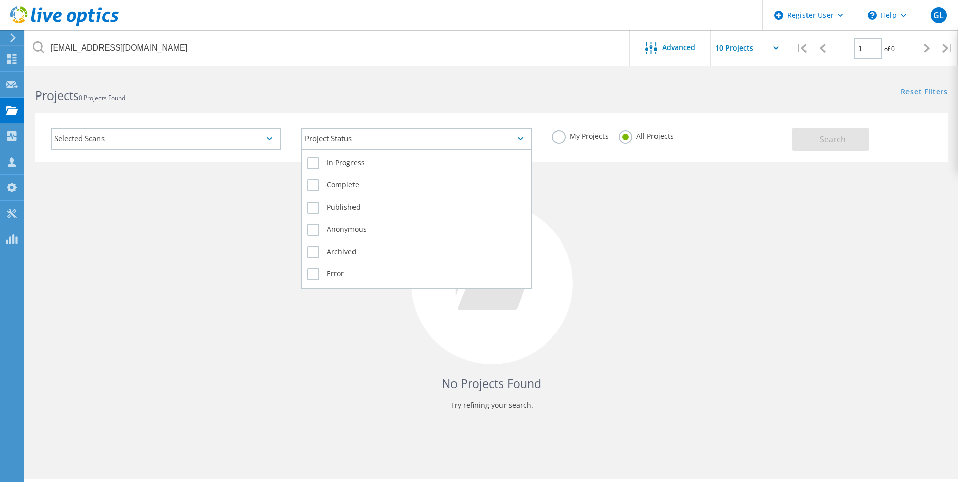
click at [520, 137] on icon at bounding box center [521, 138] width 6 height 3
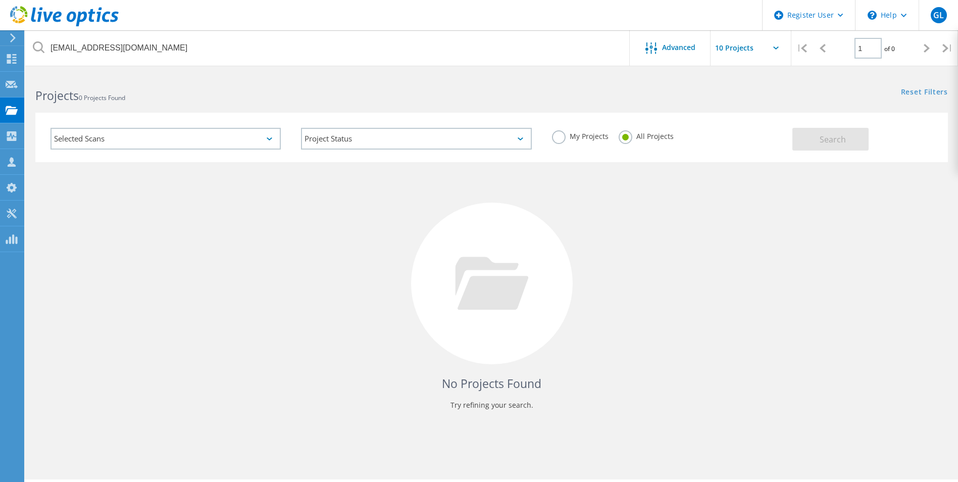
click at [919, 86] on div "Reset Filters Show Filters" at bounding box center [724, 82] width 466 height 19
click at [923, 90] on link "Reset Filters" at bounding box center [924, 92] width 47 height 9
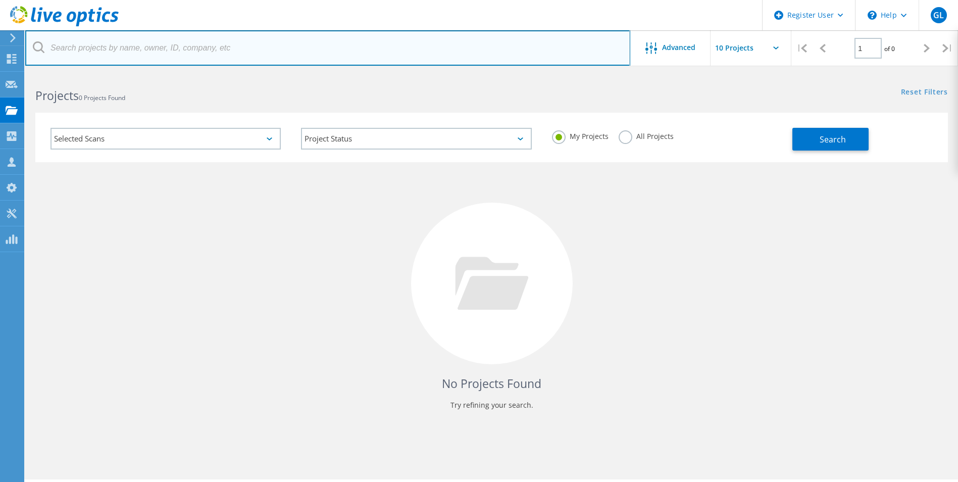
click at [548, 52] on input "text" at bounding box center [327, 47] width 605 height 35
paste input "[EMAIL_ADDRESS][DOMAIN_NAME]"
type input "[EMAIL_ADDRESS][DOMAIN_NAME]"
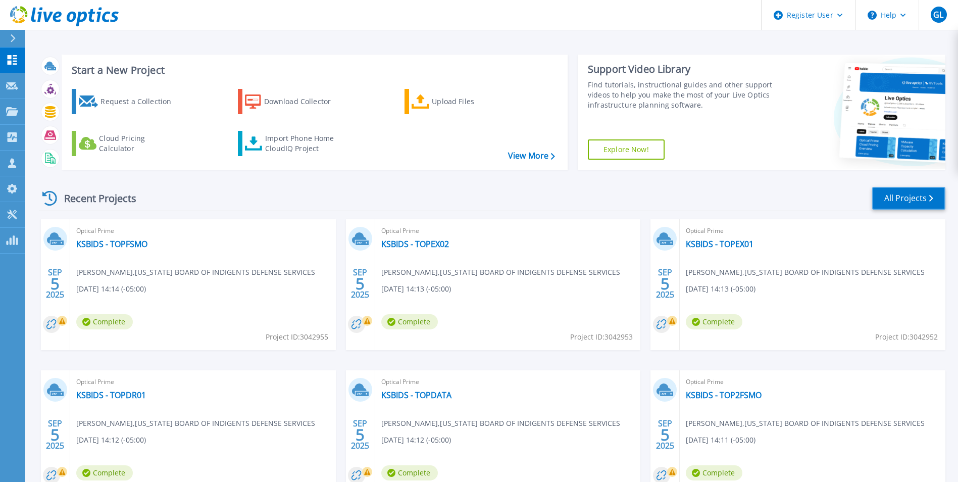
click at [914, 205] on link "All Projects" at bounding box center [908, 198] width 73 height 23
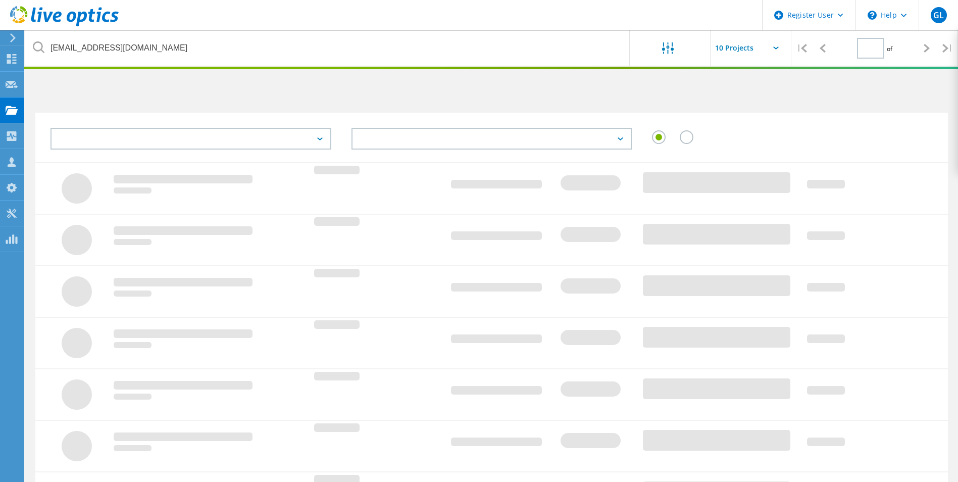
type input "1"
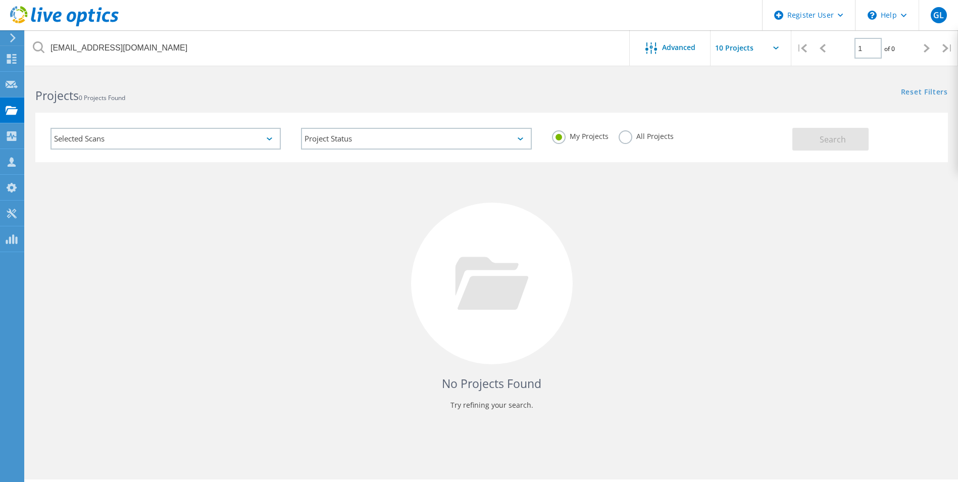
click at [625, 140] on label "All Projects" at bounding box center [646, 135] width 55 height 10
click at [0, 0] on input "All Projects" at bounding box center [0, 0] width 0 height 0
click at [837, 142] on span "Search" at bounding box center [833, 139] width 26 height 11
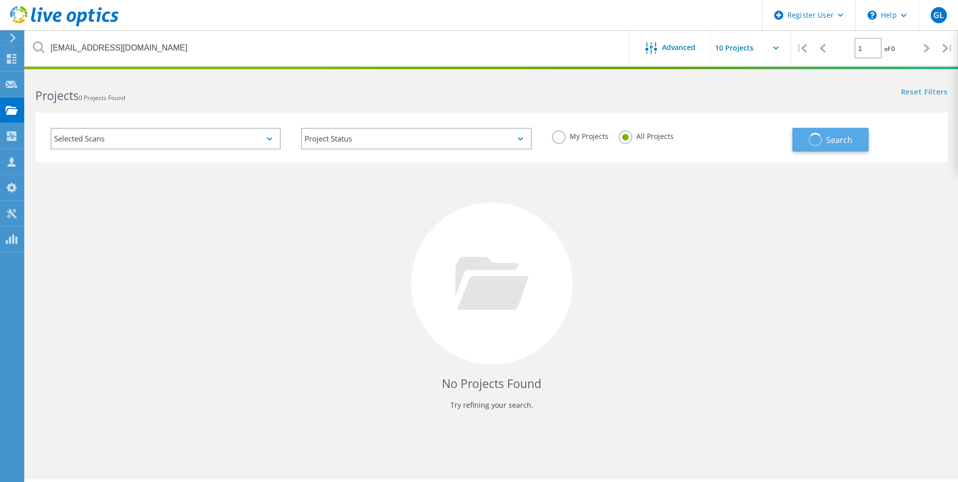
click at [834, 142] on span "Search" at bounding box center [839, 139] width 26 height 11
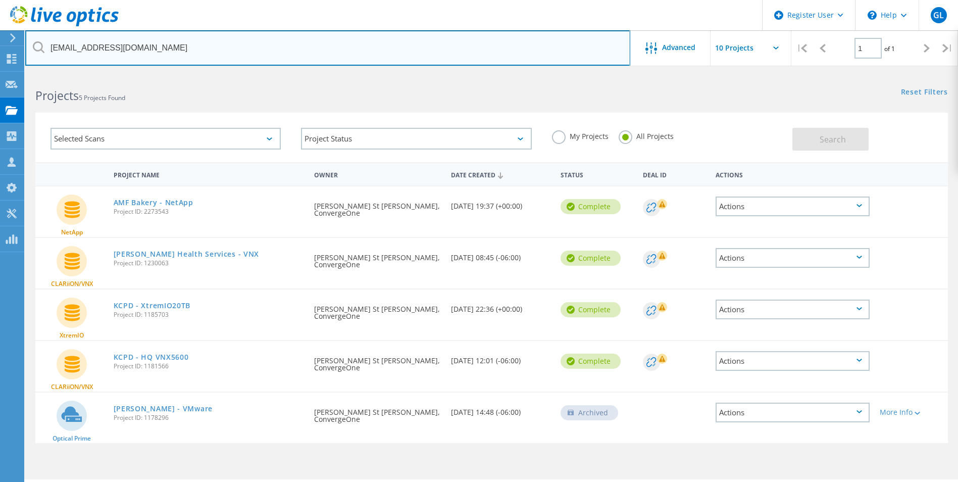
click at [221, 51] on input "[EMAIL_ADDRESS][DOMAIN_NAME]" at bounding box center [327, 47] width 605 height 35
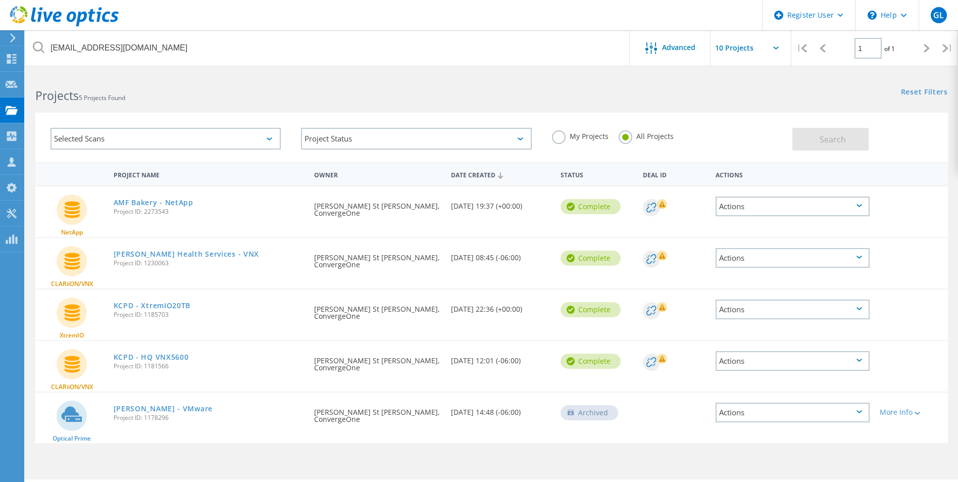
click at [560, 138] on label "My Projects" at bounding box center [580, 135] width 57 height 10
click at [0, 0] on input "My Projects" at bounding box center [0, 0] width 0 height 0
click at [835, 141] on span "Search" at bounding box center [833, 139] width 26 height 11
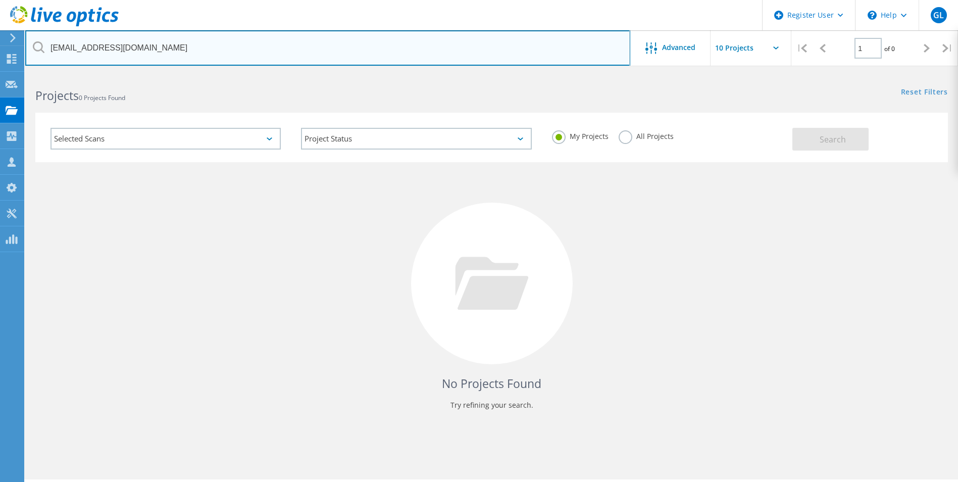
click at [377, 62] on input "[EMAIL_ADDRESS][DOMAIN_NAME]" at bounding box center [327, 47] width 605 height 35
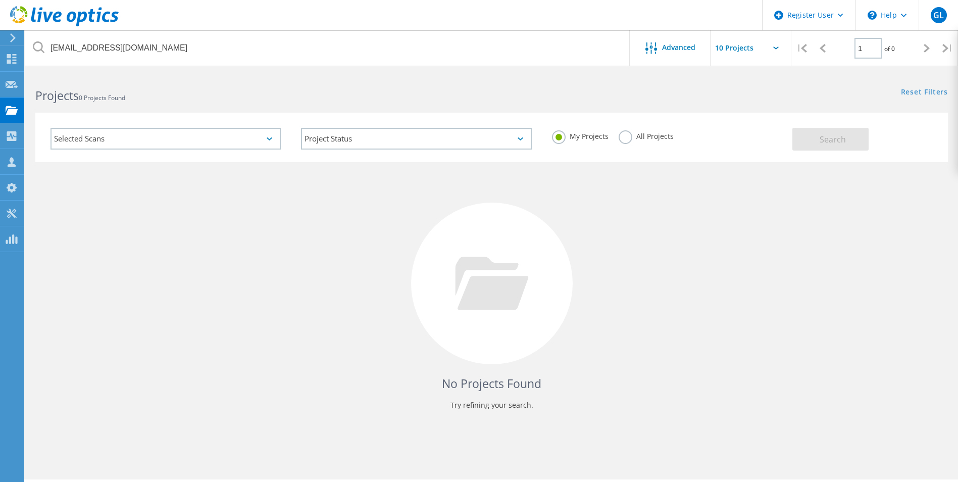
click at [776, 46] on input "text" at bounding box center [761, 47] width 101 height 35
click at [760, 92] on div "Show 20 Projects" at bounding box center [761, 91] width 100 height 17
type input "Show 20 Projects"
click at [691, 50] on span "Advanced" at bounding box center [678, 47] width 33 height 7
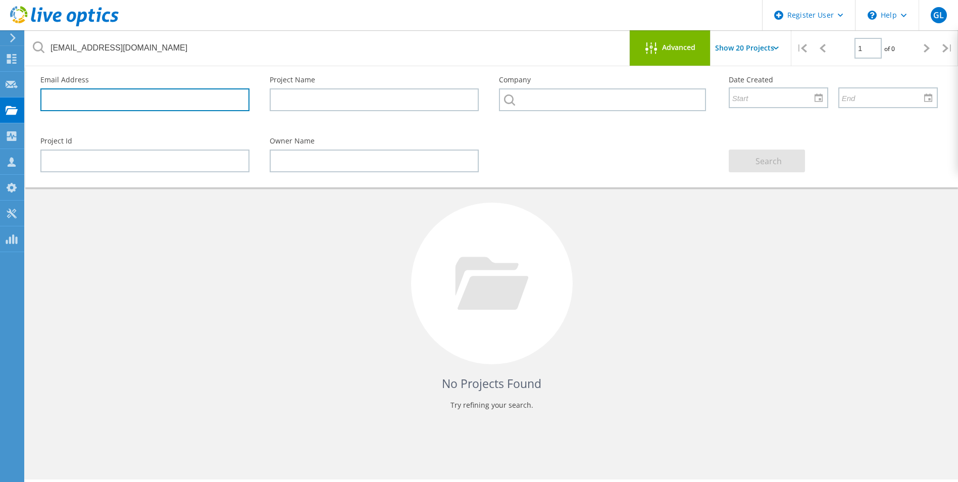
click at [193, 103] on input "text" at bounding box center [144, 99] width 209 height 23
paste input "[EMAIL_ADDRESS][DOMAIN_NAME]"
type input "[EMAIL_ADDRESS][DOMAIN_NAME]"
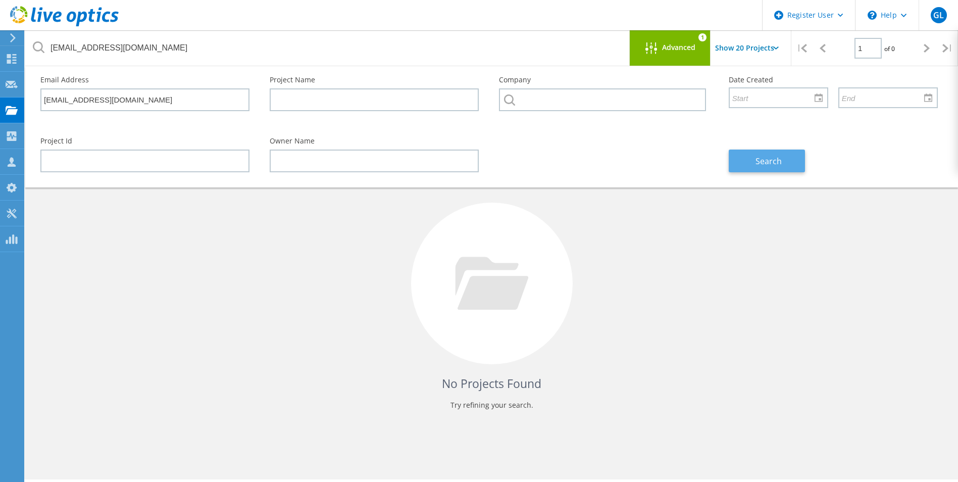
click at [777, 165] on span "Search" at bounding box center [769, 161] width 26 height 11
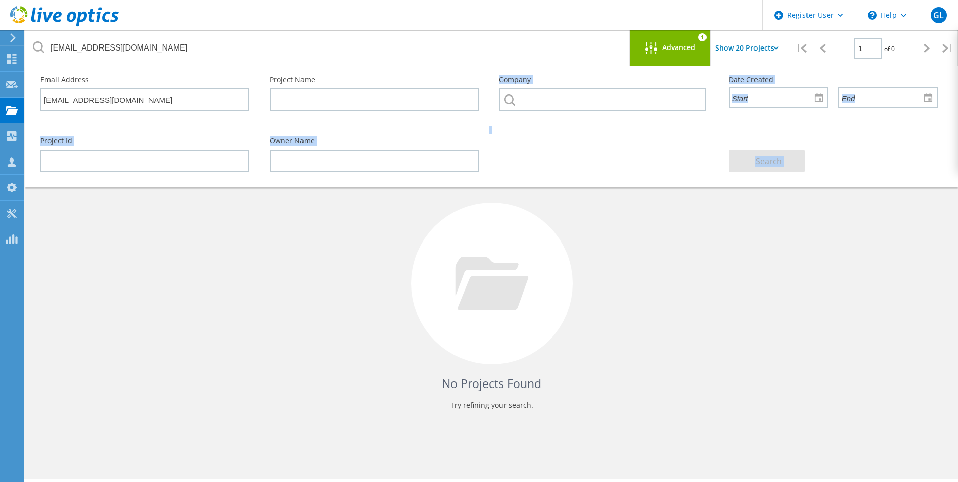
click at [317, 73] on lo-project-search "[EMAIL_ADDRESS][DOMAIN_NAME] Advanced 1 Show 20 Projects Pull down to refresh..…" at bounding box center [491, 254] width 933 height 362
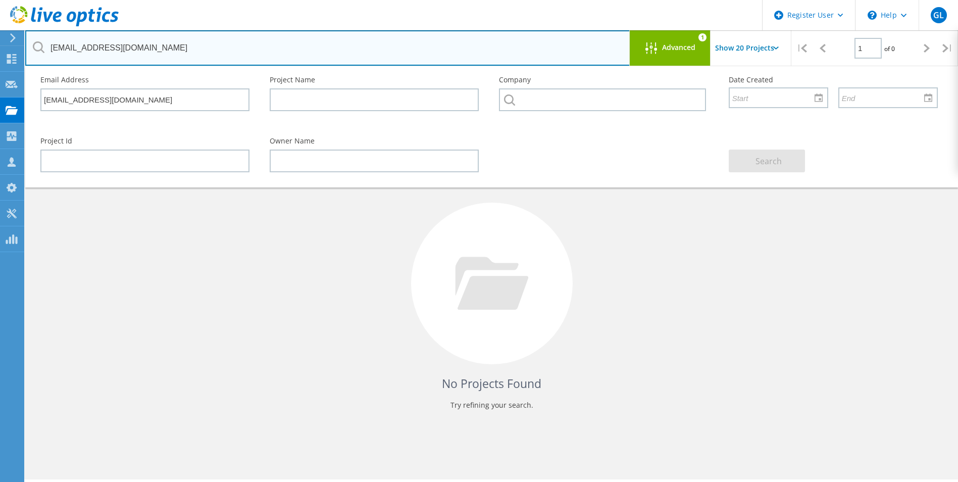
drag, startPoint x: 317, startPoint y: 67, endPoint x: 303, endPoint y: 50, distance: 22.6
click at [303, 50] on input "[EMAIL_ADDRESS][DOMAIN_NAME]" at bounding box center [327, 47] width 605 height 35
